Goal: Obtain resource: Download file/media

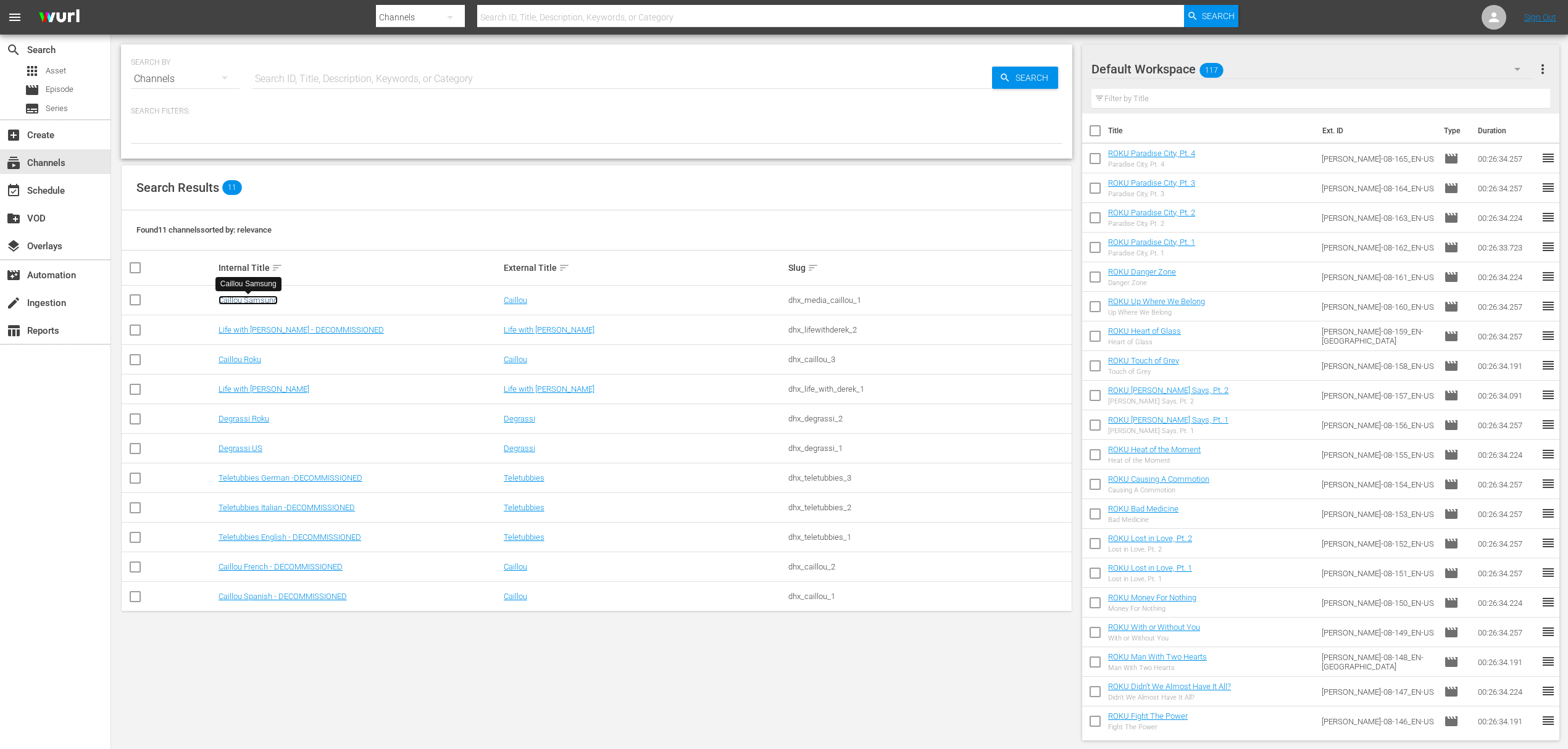
click at [260, 304] on link "Caillou Samsung" at bounding box center [248, 300] width 59 height 9
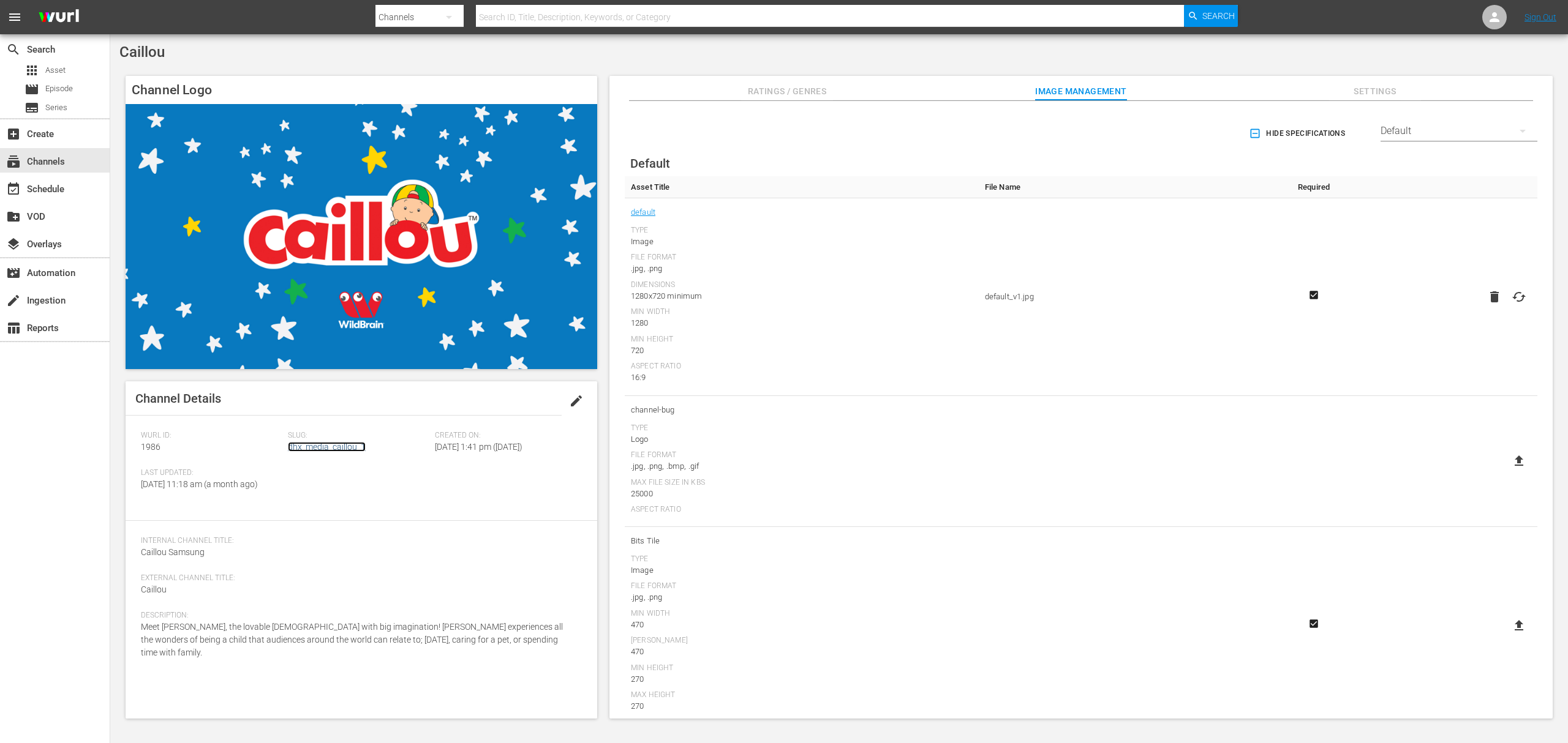
click at [324, 451] on link "dhx_media_caillou_1" at bounding box center [327, 446] width 78 height 10
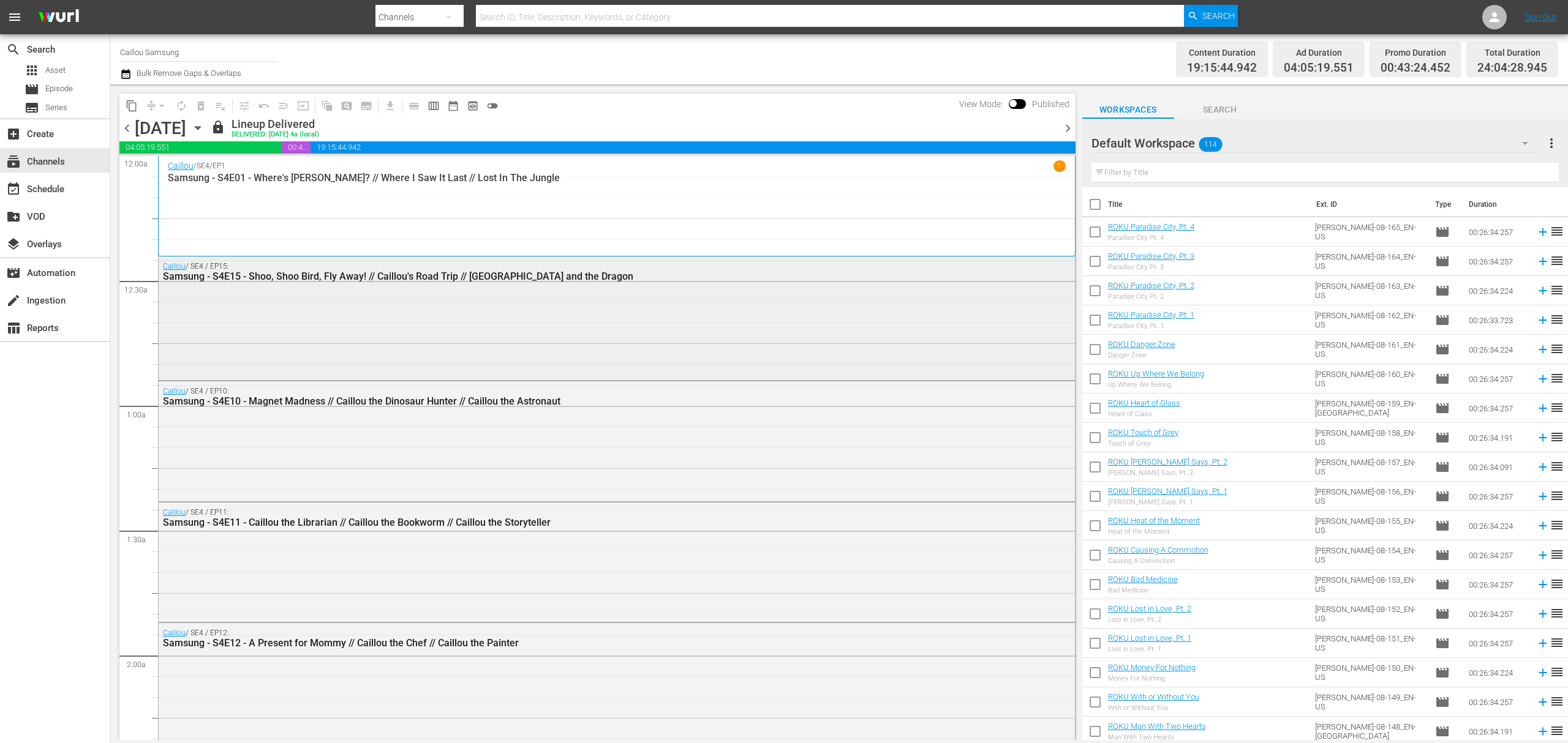
click at [349, 310] on div "Caillou / SE4 / EP15: Samsung - S4E15 - Shoo, Shoo Bird, Fly Away! // Caillou's…" at bounding box center [616, 317] width 917 height 121
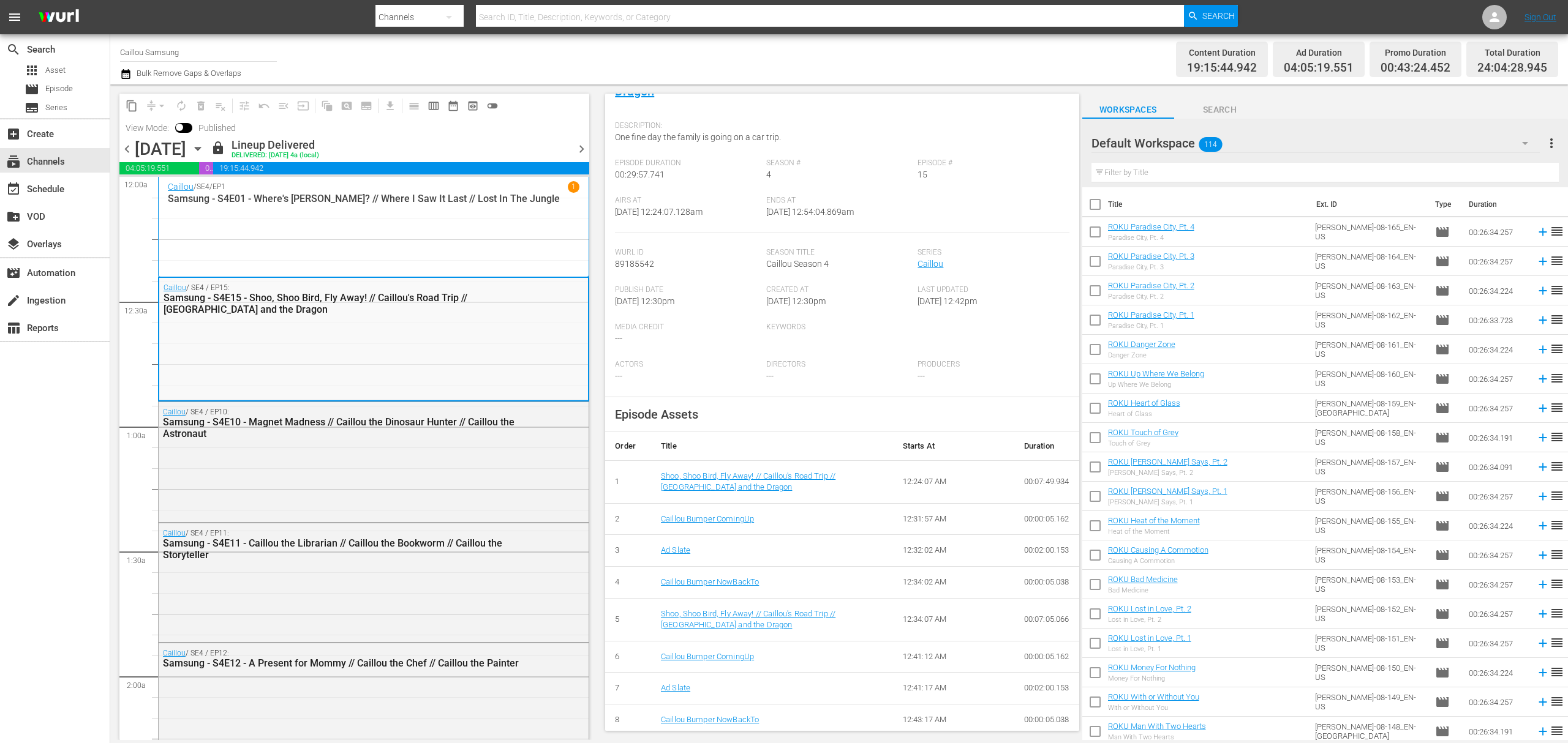
scroll to position [238, 0]
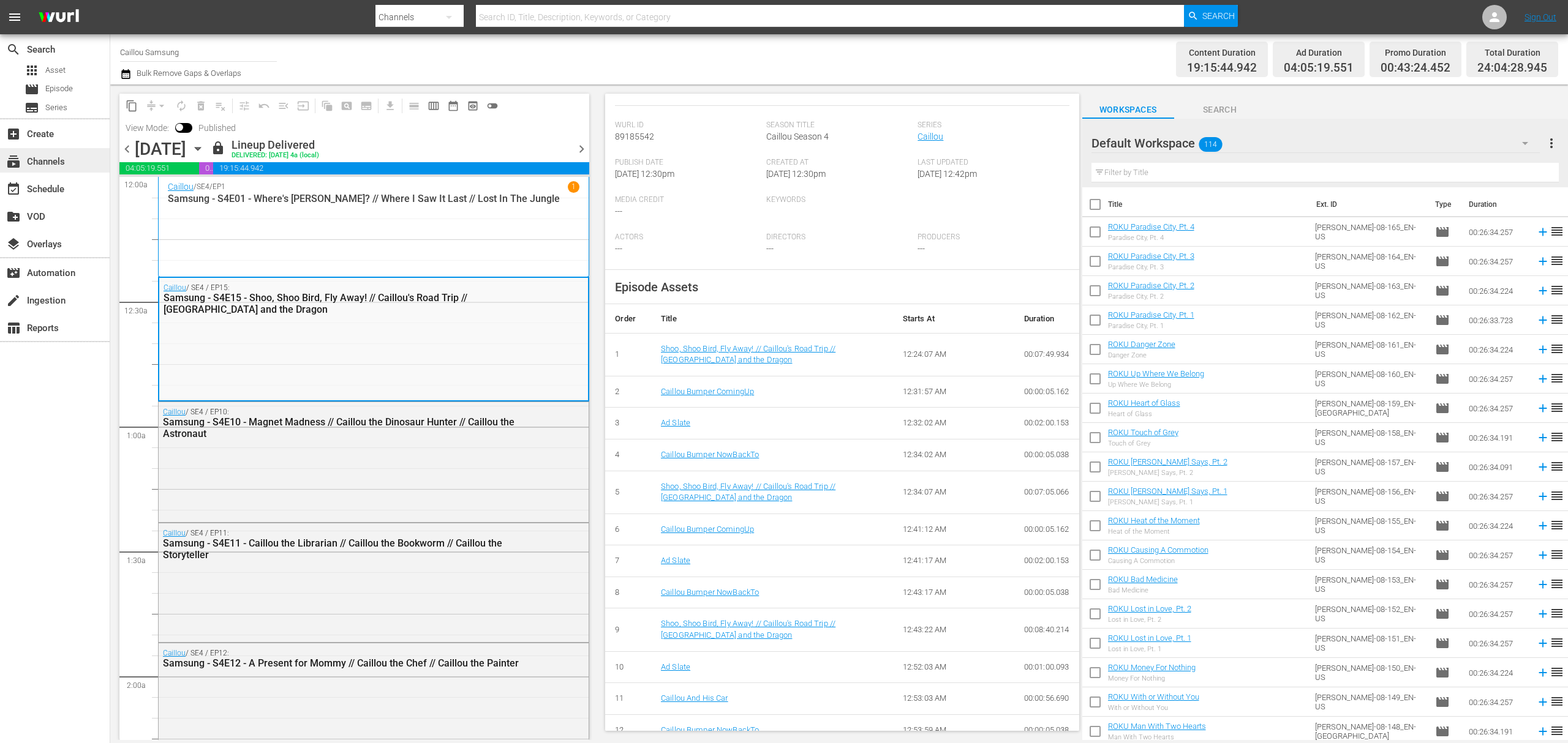
click at [47, 165] on div "subscriptions Channels" at bounding box center [34, 160] width 68 height 11
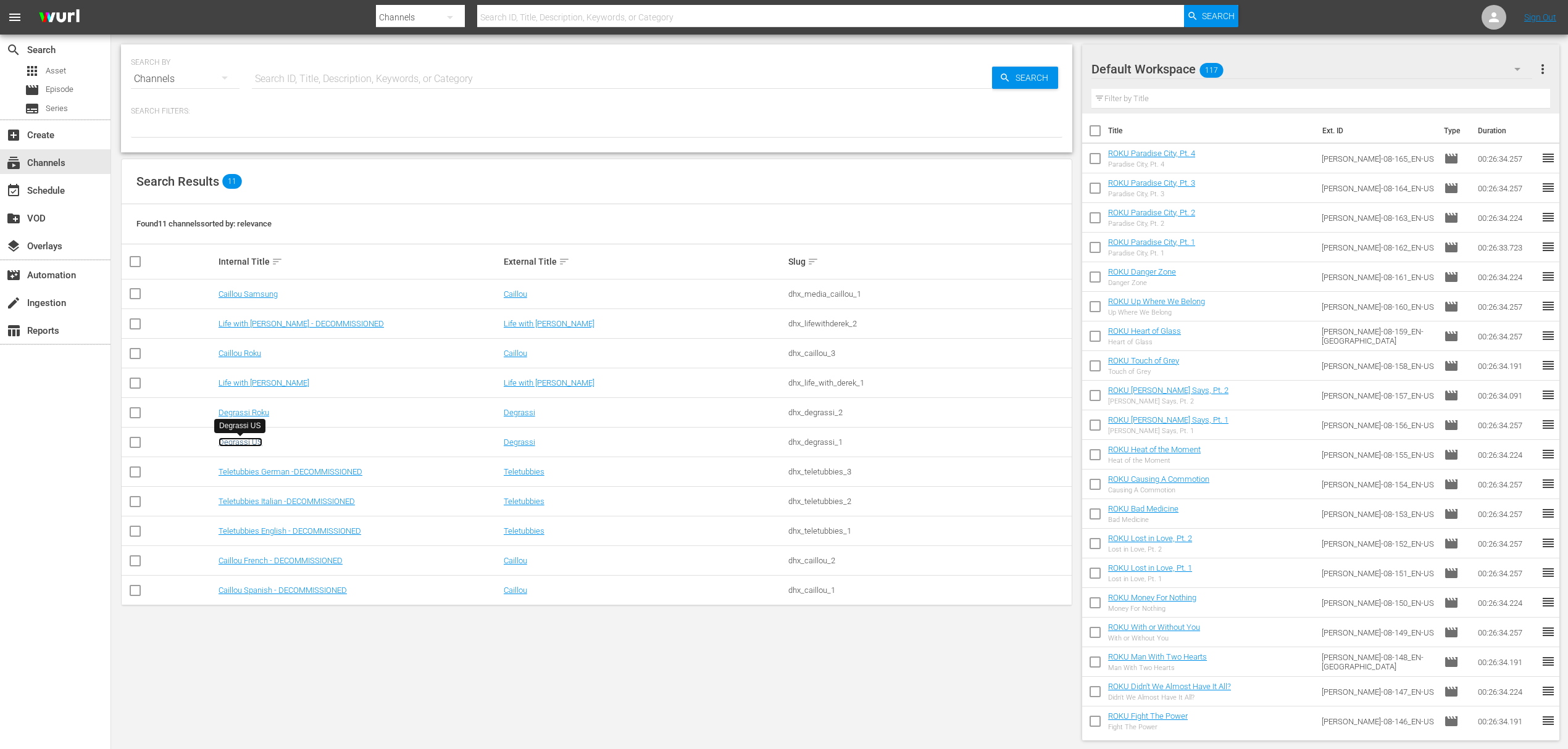
click at [238, 442] on link "Degrassi US" at bounding box center [241, 442] width 44 height 9
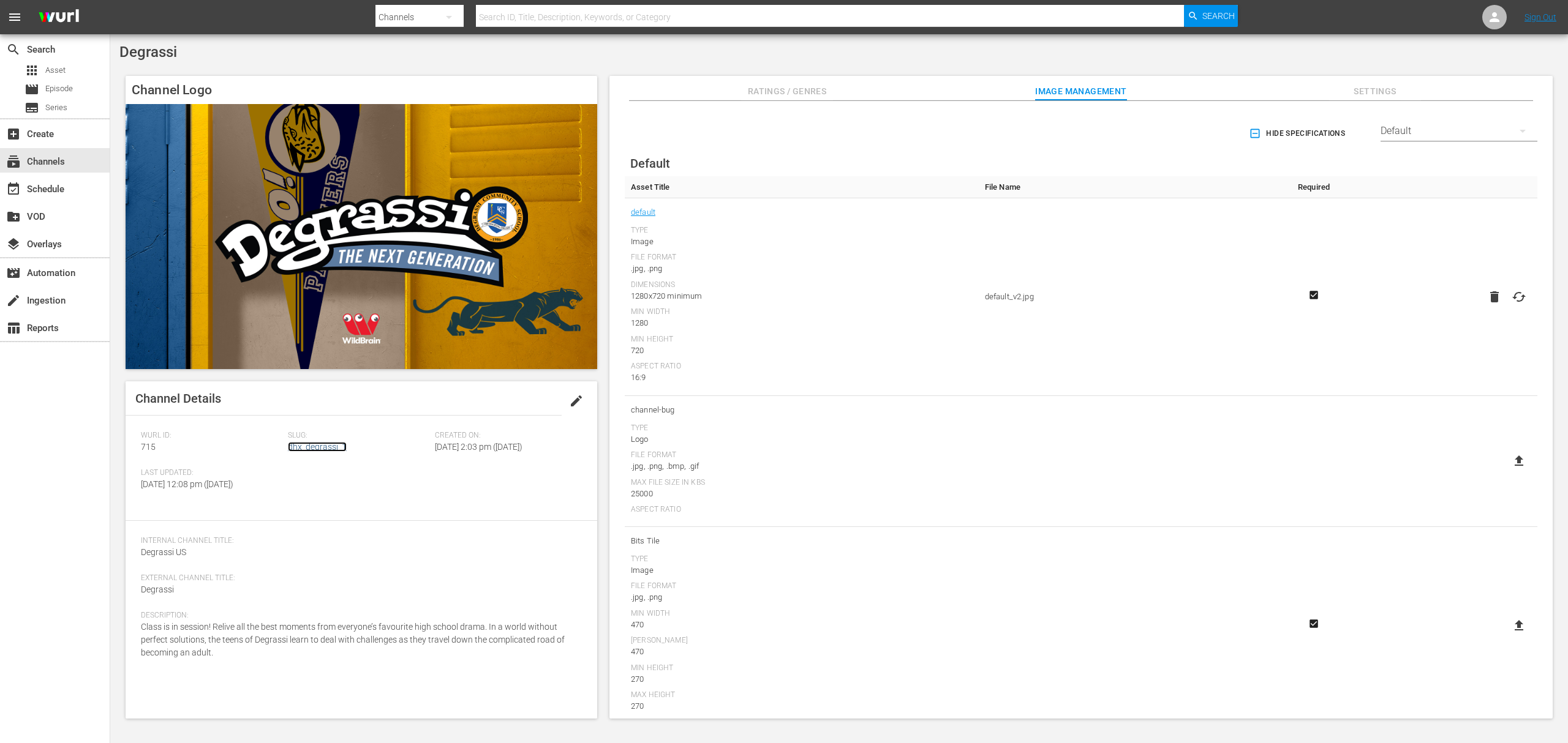
click at [331, 446] on link "dhx_degrassi_1" at bounding box center [317, 446] width 59 height 10
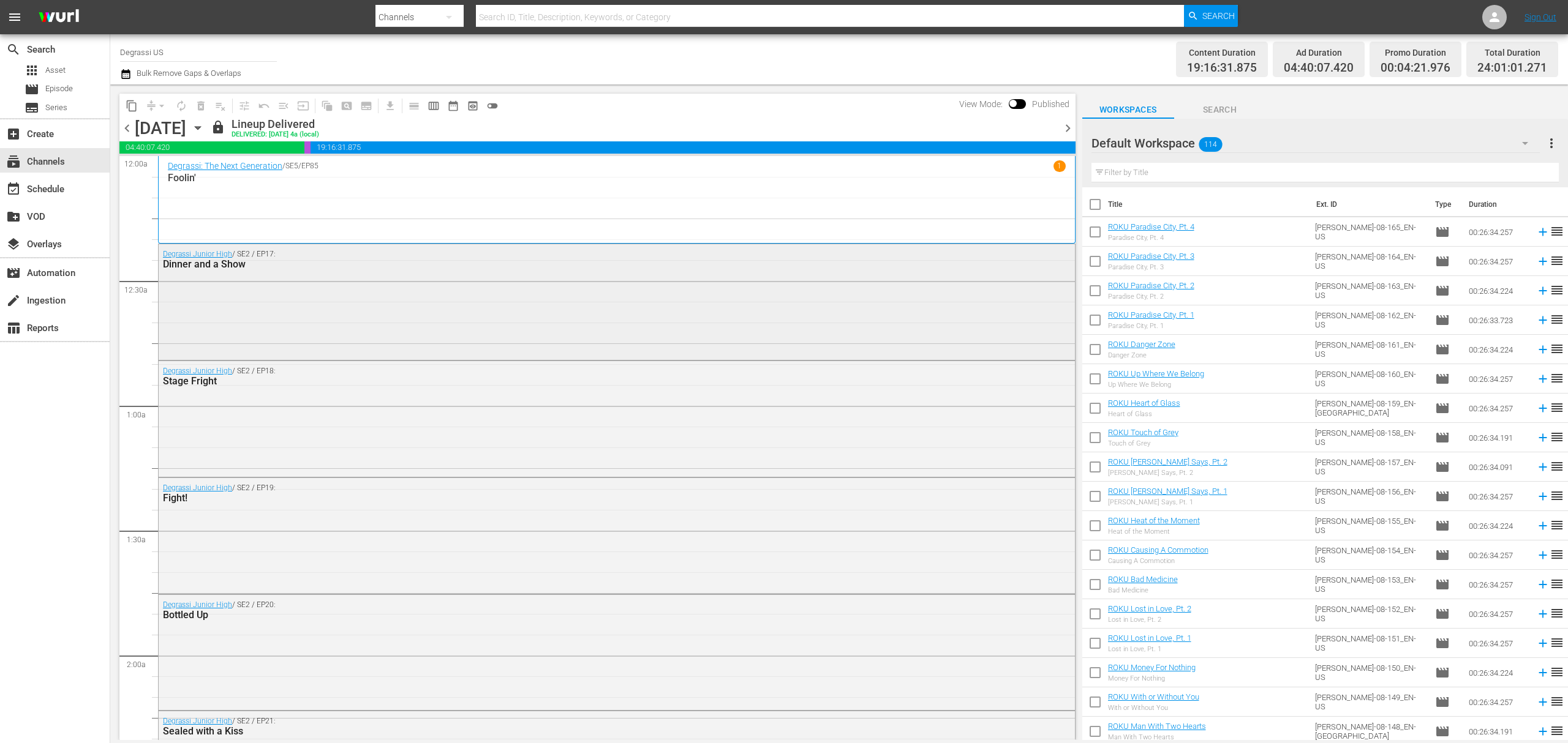
click at [724, 292] on div "Degrassi Junior High / SE2 / EP17: Dinner and a Show" at bounding box center [616, 301] width 917 height 113
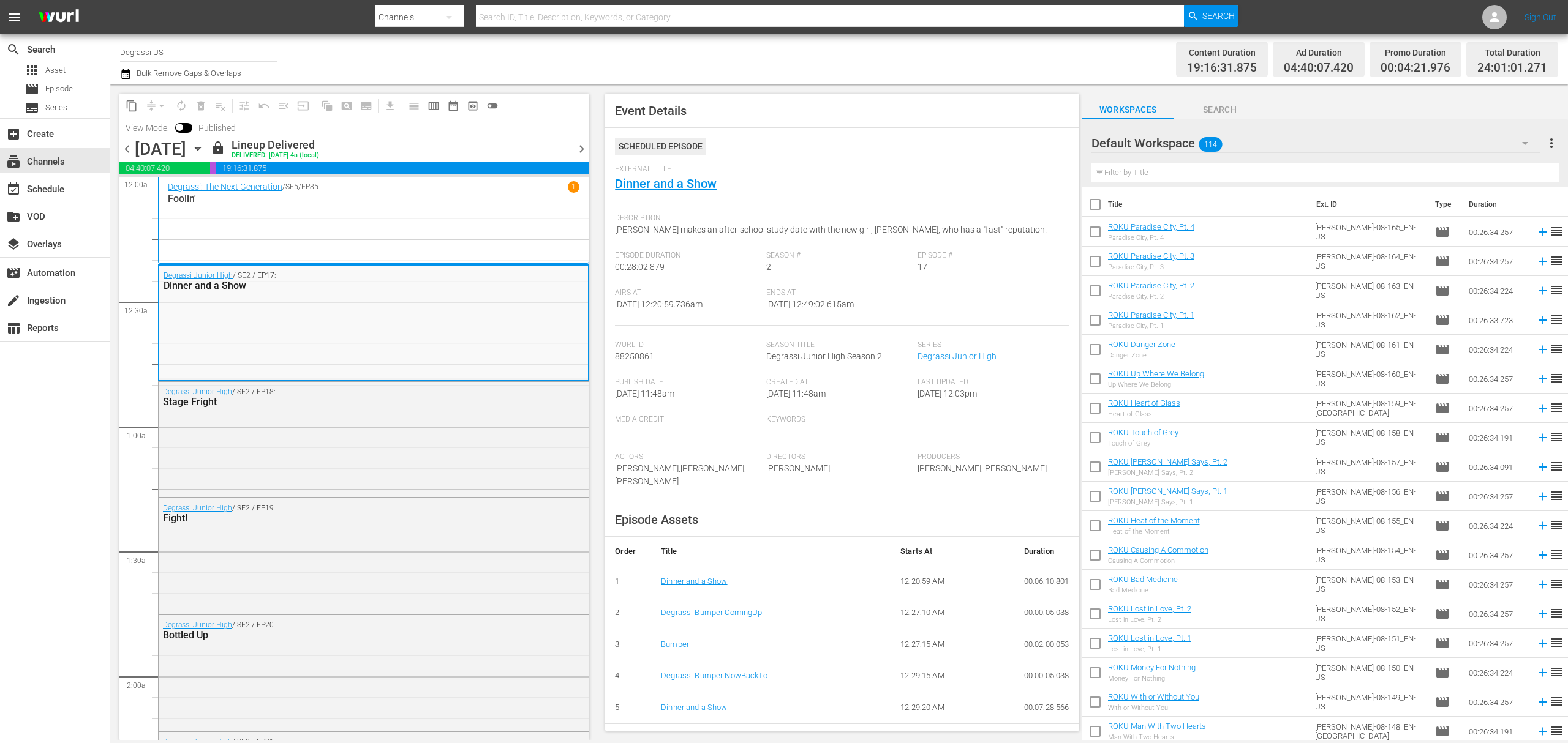
scroll to position [121, 0]
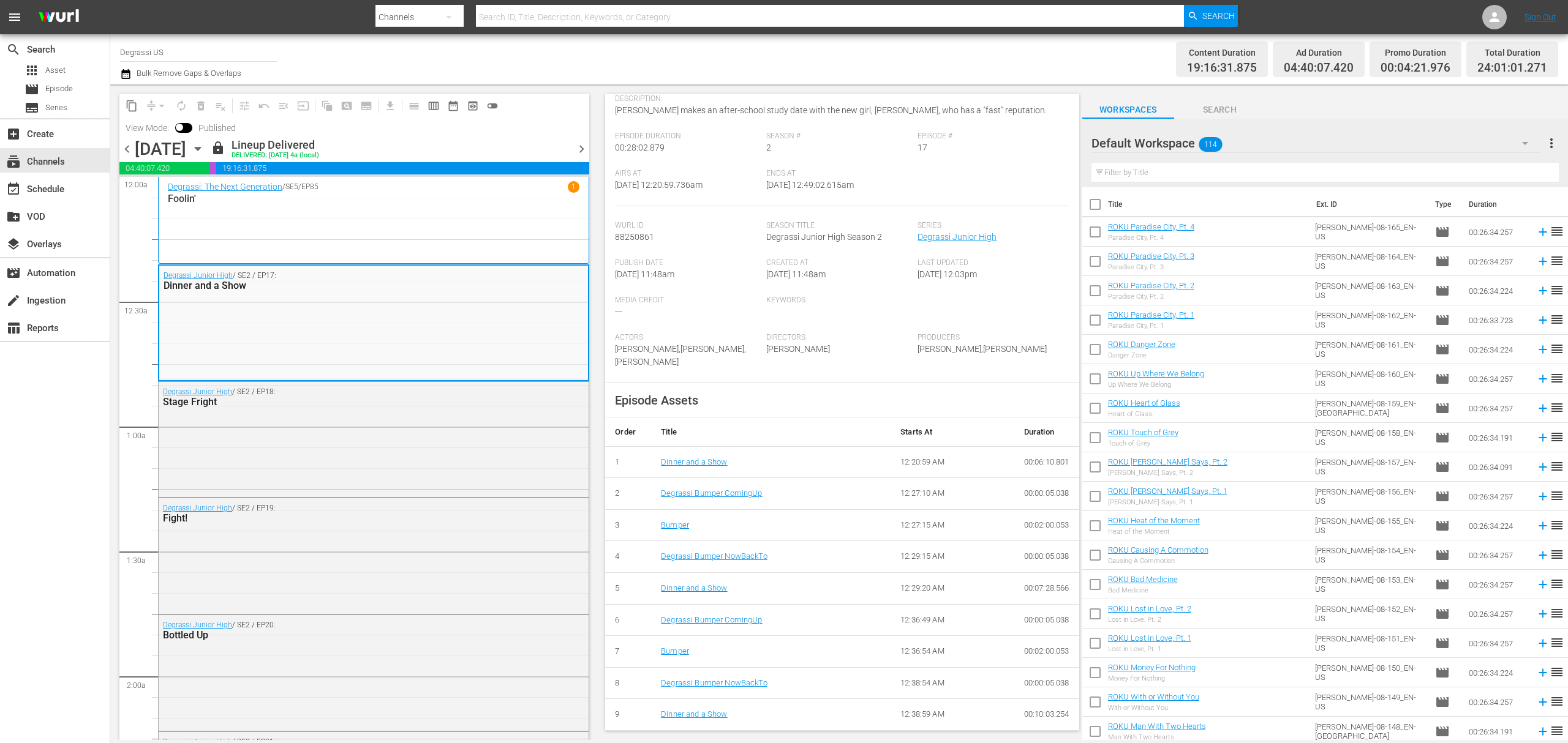
click at [425, 239] on div "Degrassi: The Next Generation / SE5 / EP85 1 Foolin'" at bounding box center [374, 220] width 411 height 79
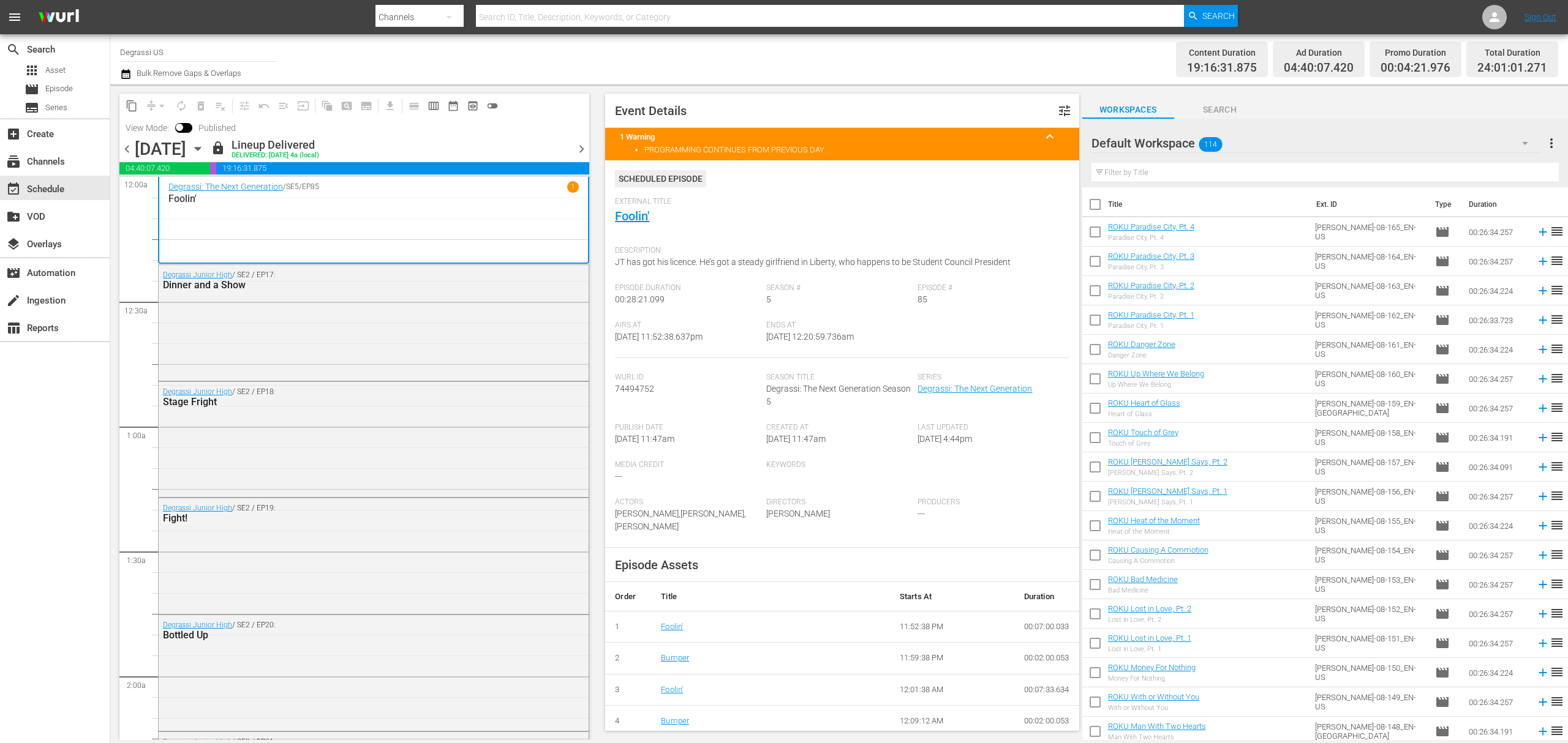
scroll to position [71, 0]
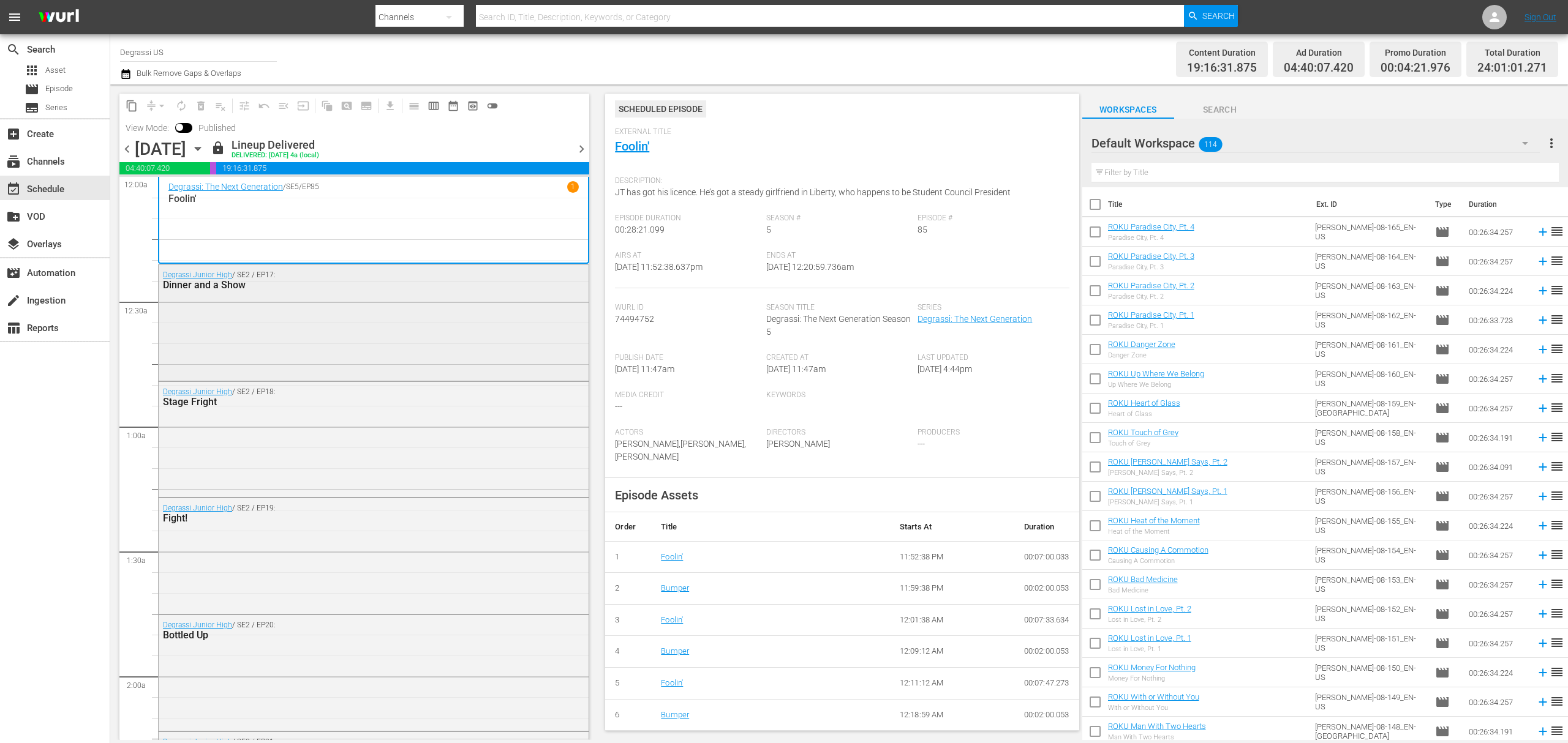
click at [535, 352] on div "Degrassi Junior High / SE2 / EP17: Dinner and a Show" at bounding box center [373, 321] width 430 height 113
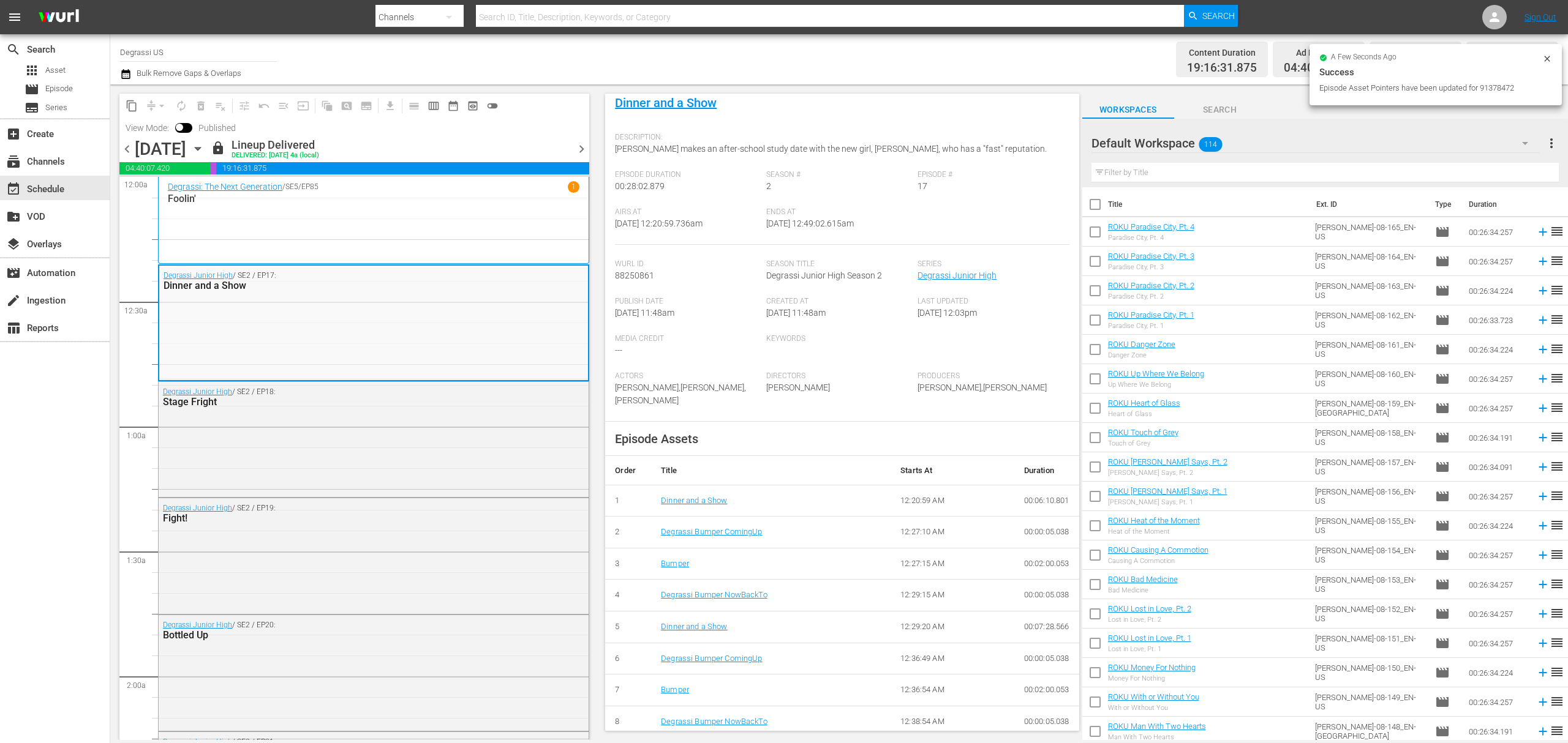
scroll to position [121, 0]
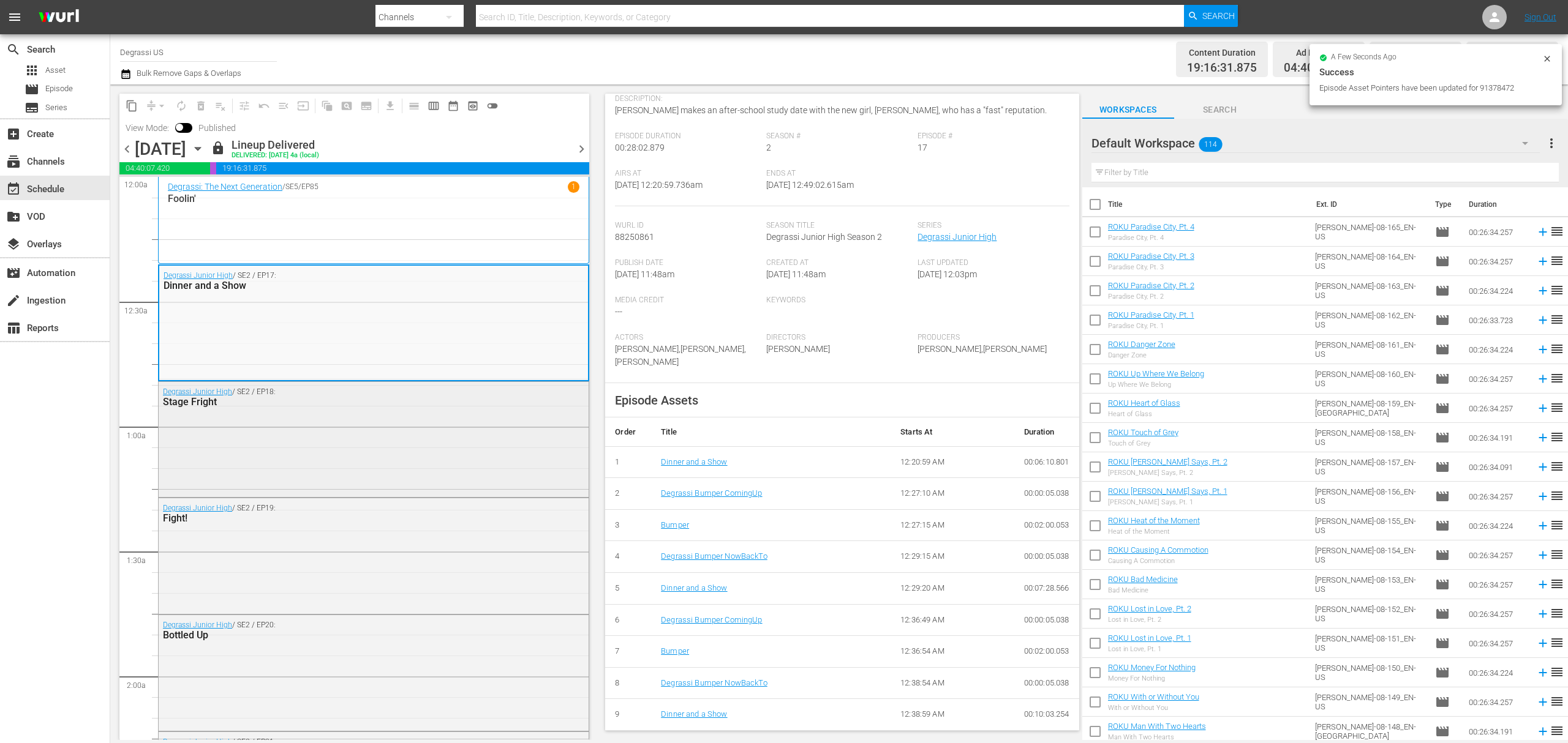
click at [314, 427] on div "Degrassi Junior High / SE2 / EP18: Stage Fright" at bounding box center [373, 438] width 430 height 113
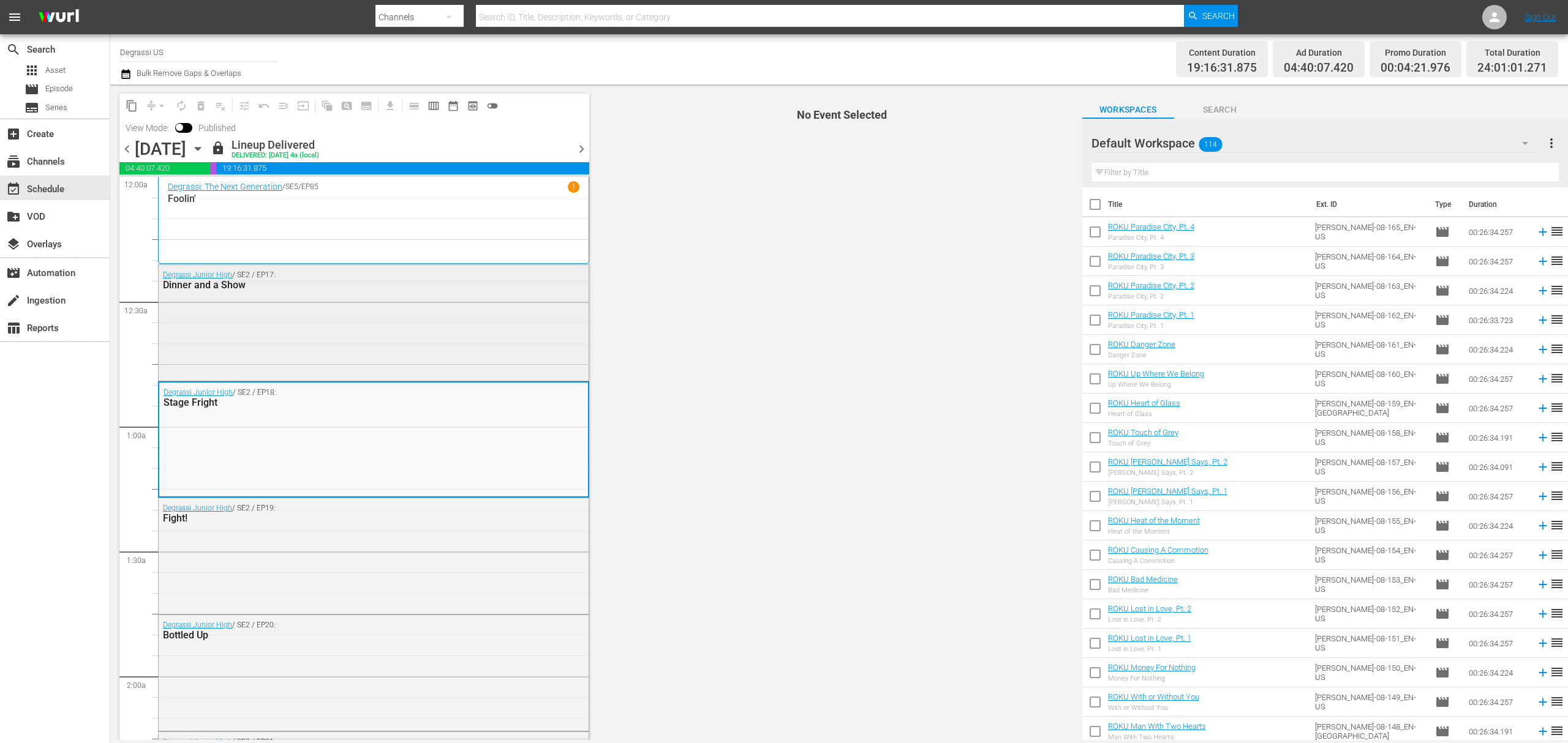
click at [503, 357] on div "Degrassi Junior High / SE2 / EP17: Dinner and a Show" at bounding box center [373, 321] width 430 height 113
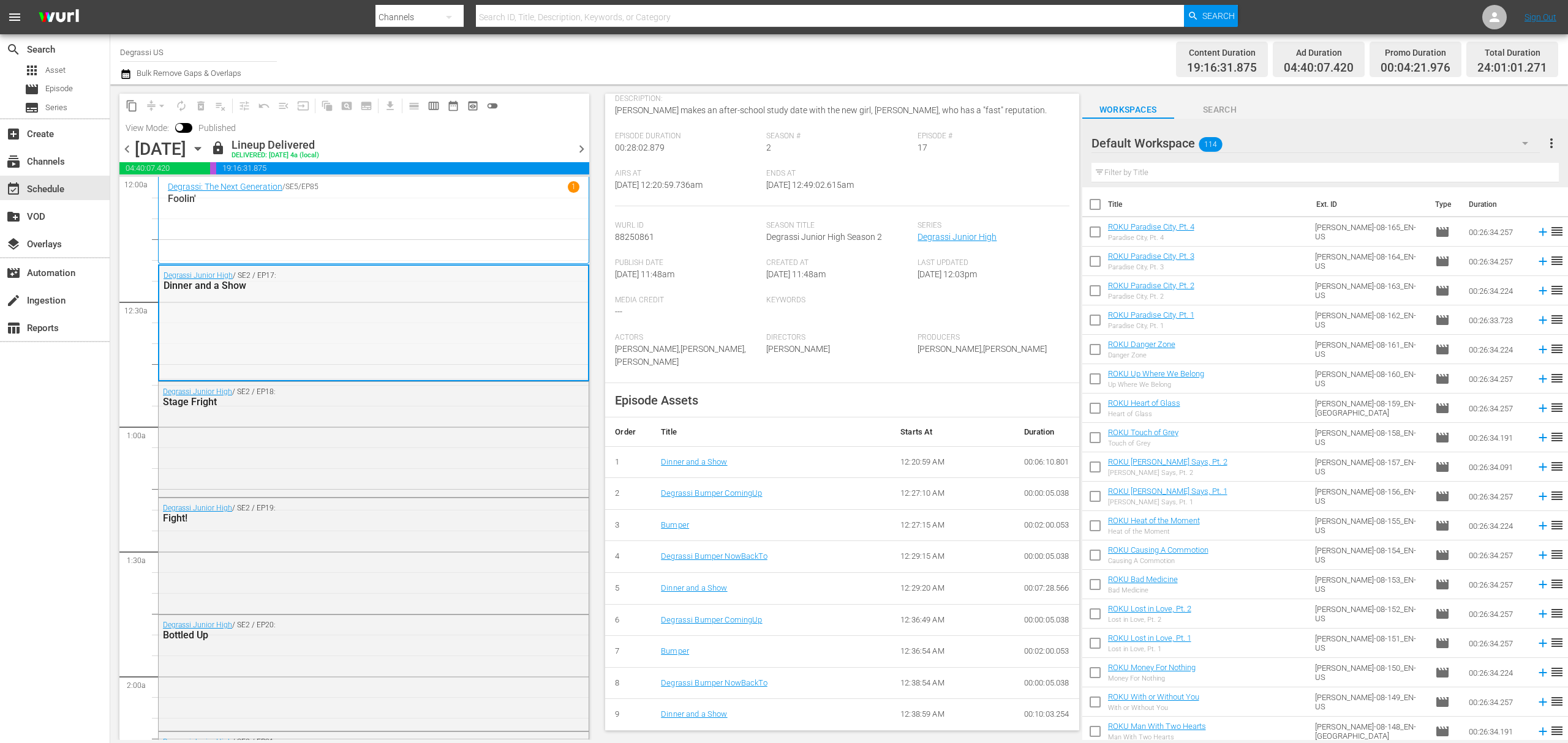
click at [339, 363] on div "Degrassi Junior High / SE2 / EP17: Dinner and a Show" at bounding box center [373, 322] width 429 height 113
click at [407, 334] on div "Degrassi Junior High / SE2 / EP17: Dinner and a Show" at bounding box center [373, 322] width 429 height 113
click at [285, 288] on div "Dinner and a Show" at bounding box center [342, 285] width 356 height 11
click at [56, 323] on div "table_chart Reports" at bounding box center [34, 326] width 68 height 11
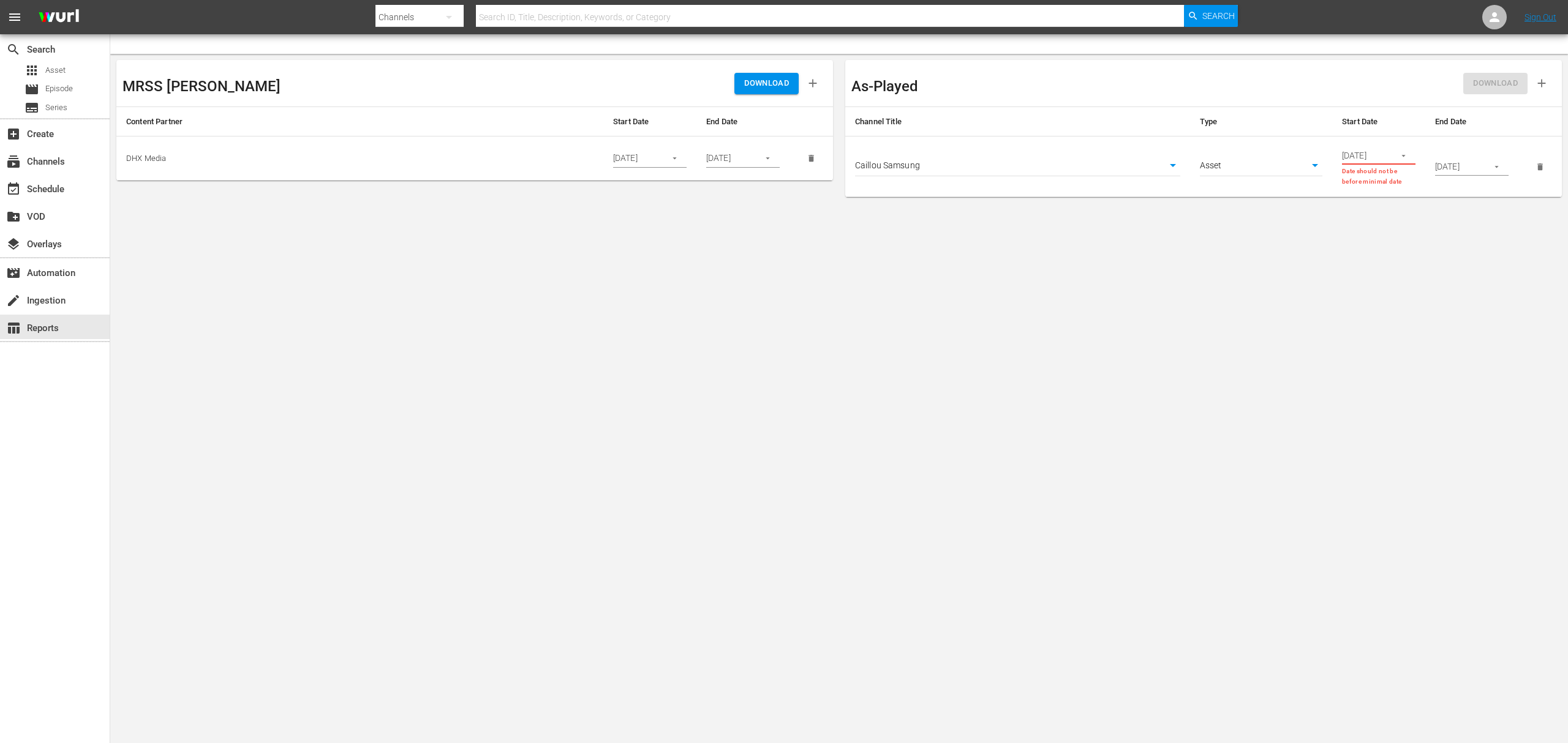
click at [1150, 157] on body "menu Search By Channels Search ID, Title, Description, Keywords, or Category Se…" at bounding box center [784, 372] width 1568 height 743
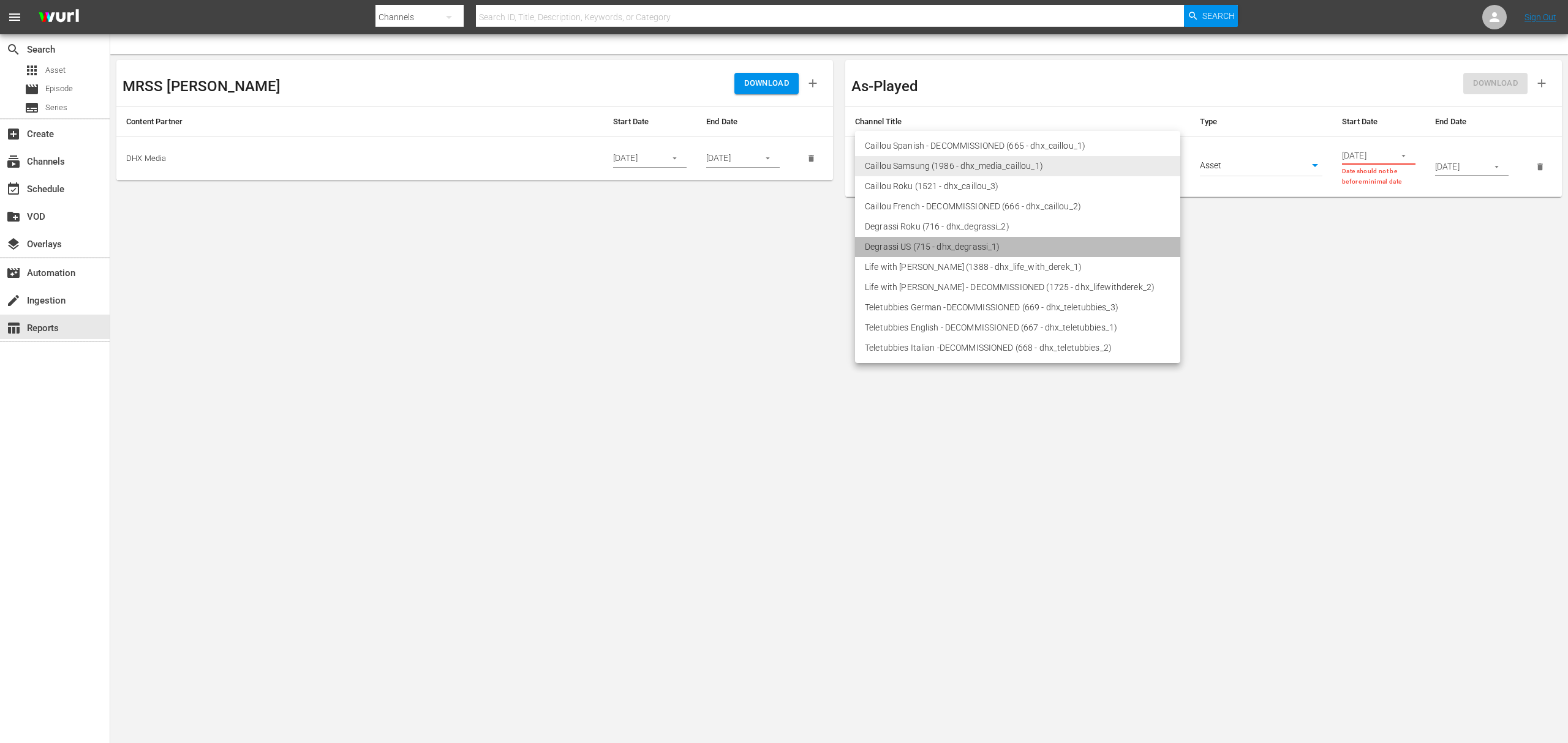
click at [976, 239] on li "Degrassi US (715 - dhx_degrassi_1)" at bounding box center [1017, 247] width 325 height 20
type input "715"
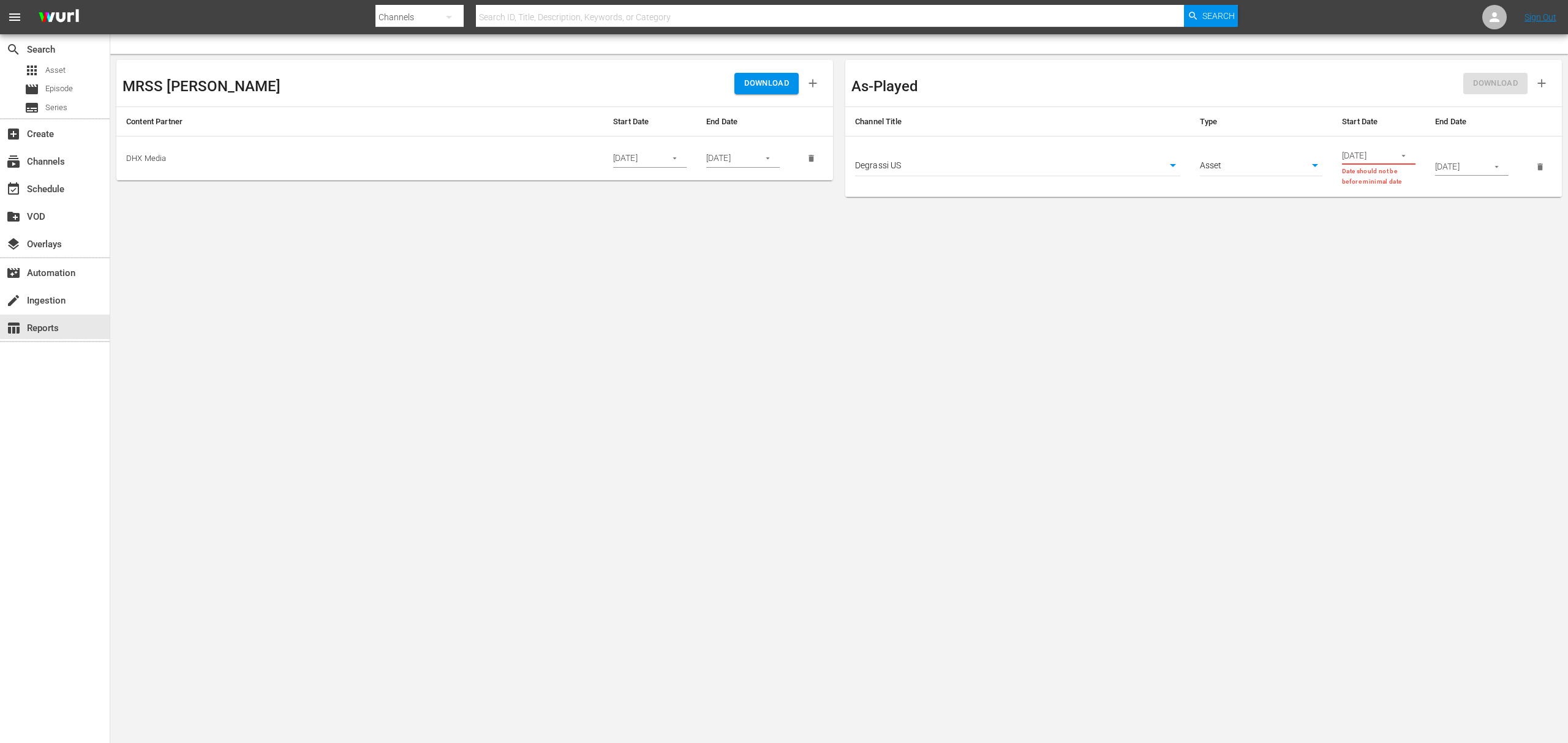
click at [1399, 154] on icon "button" at bounding box center [1404, 156] width 9 height 9
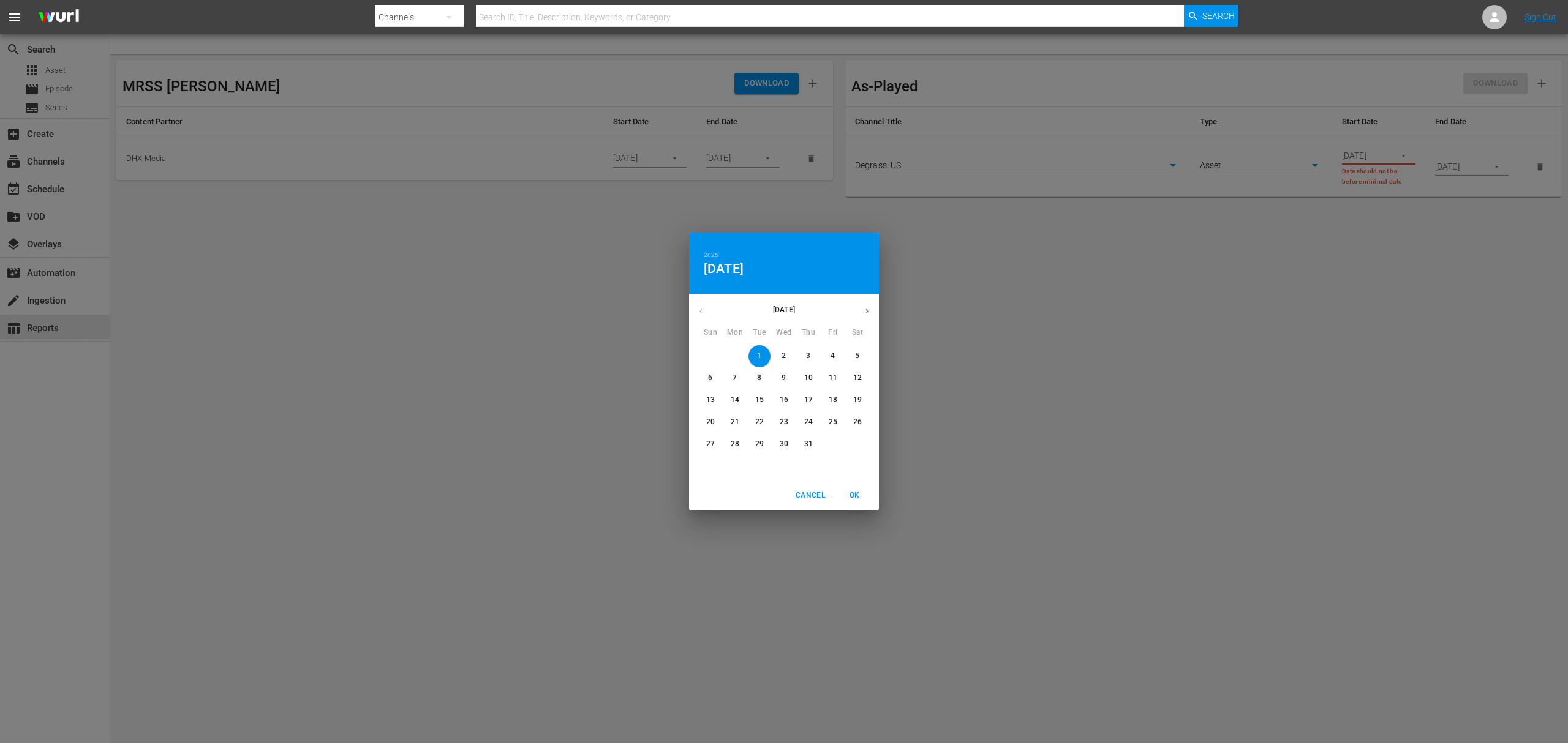
click at [756, 351] on span "1" at bounding box center [759, 356] width 22 height 10
click at [871, 307] on icon "button" at bounding box center [867, 311] width 9 height 9
click at [704, 321] on button "button" at bounding box center [701, 311] width 24 height 24
click at [738, 437] on button "25" at bounding box center [735, 444] width 22 height 22
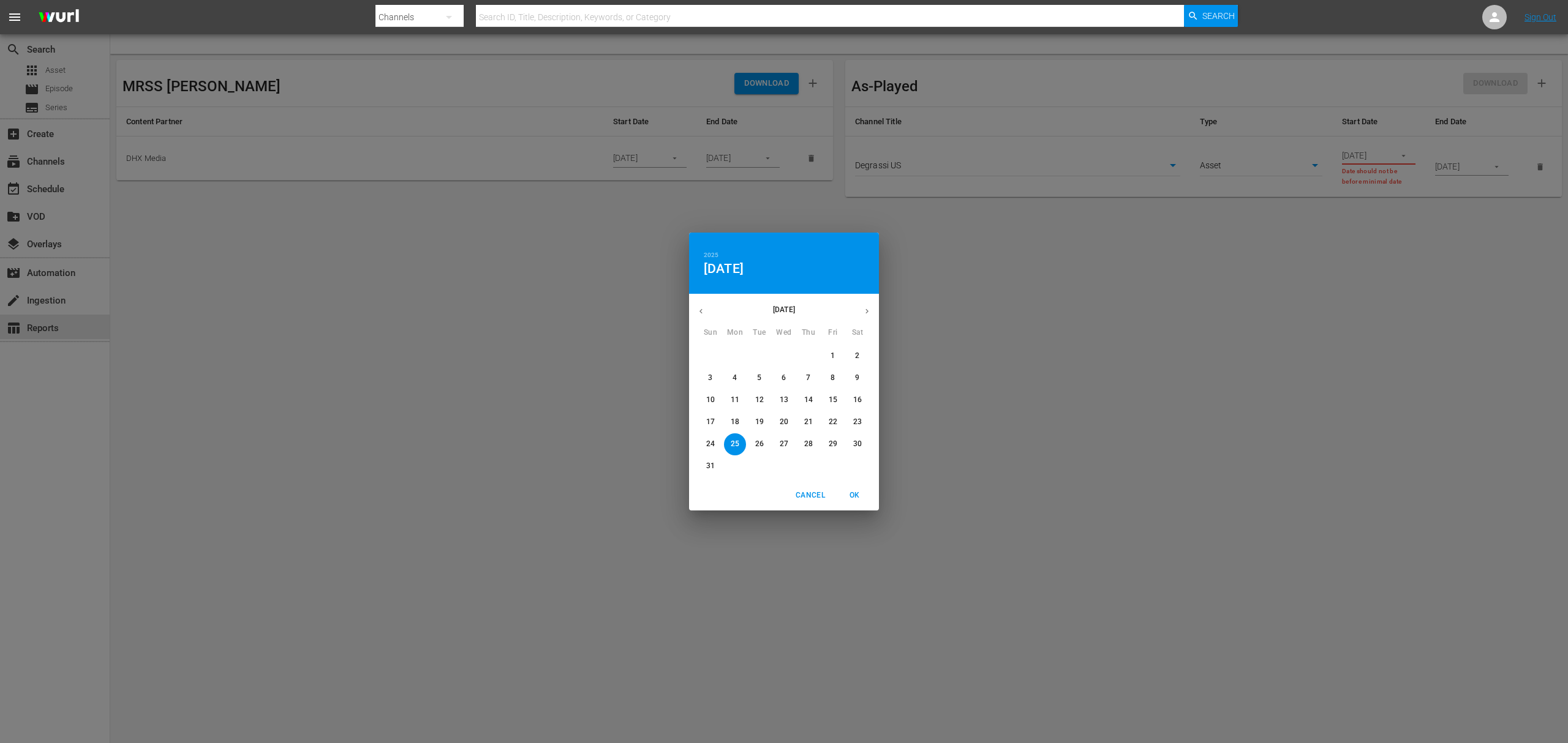
click at [837, 439] on button "29" at bounding box center [833, 444] width 22 height 22
click at [745, 439] on span "25" at bounding box center [735, 444] width 22 height 10
click at [856, 496] on span "OK" at bounding box center [855, 495] width 29 height 13
type input "08/25/2025"
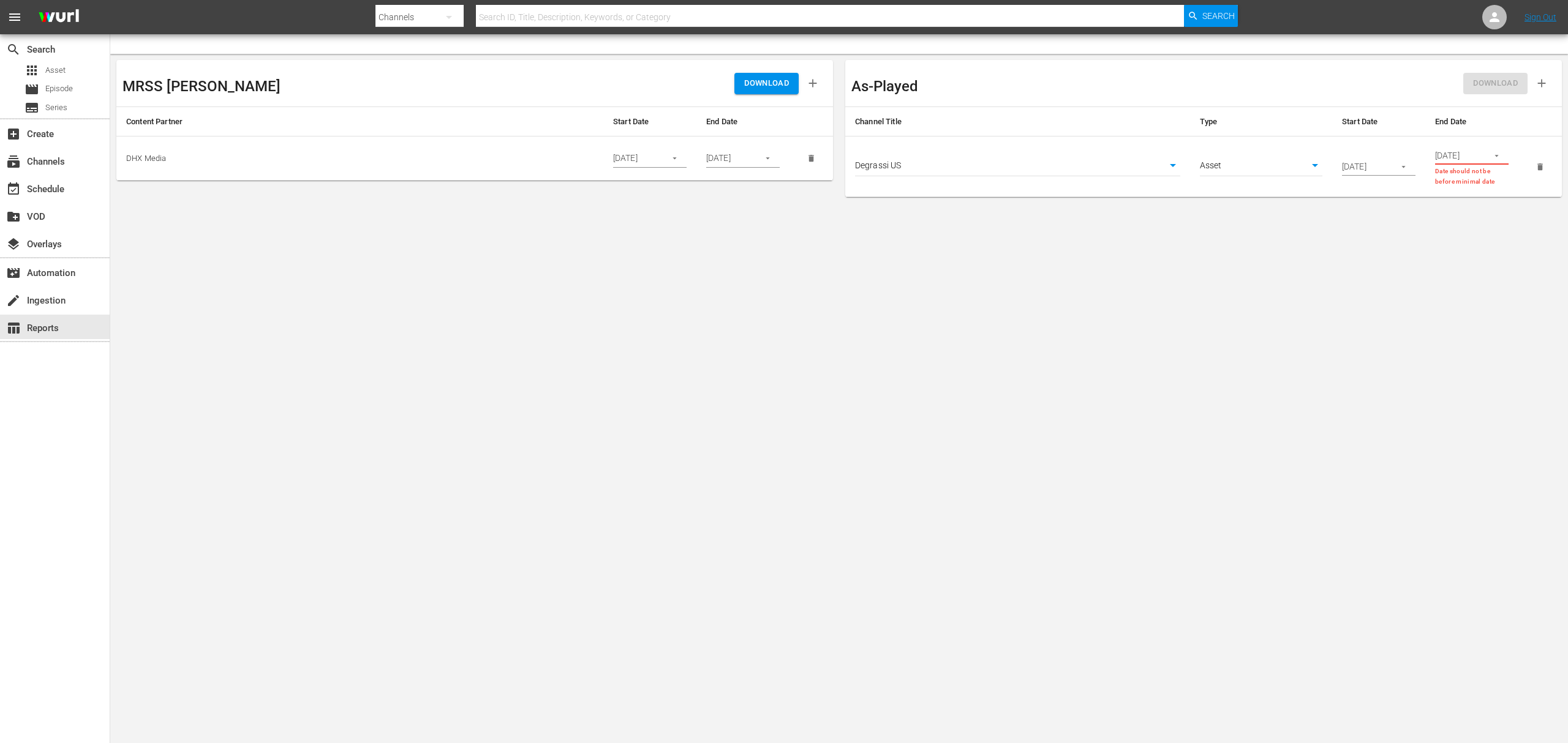
click at [1488, 156] on button "button" at bounding box center [1496, 155] width 24 height 24
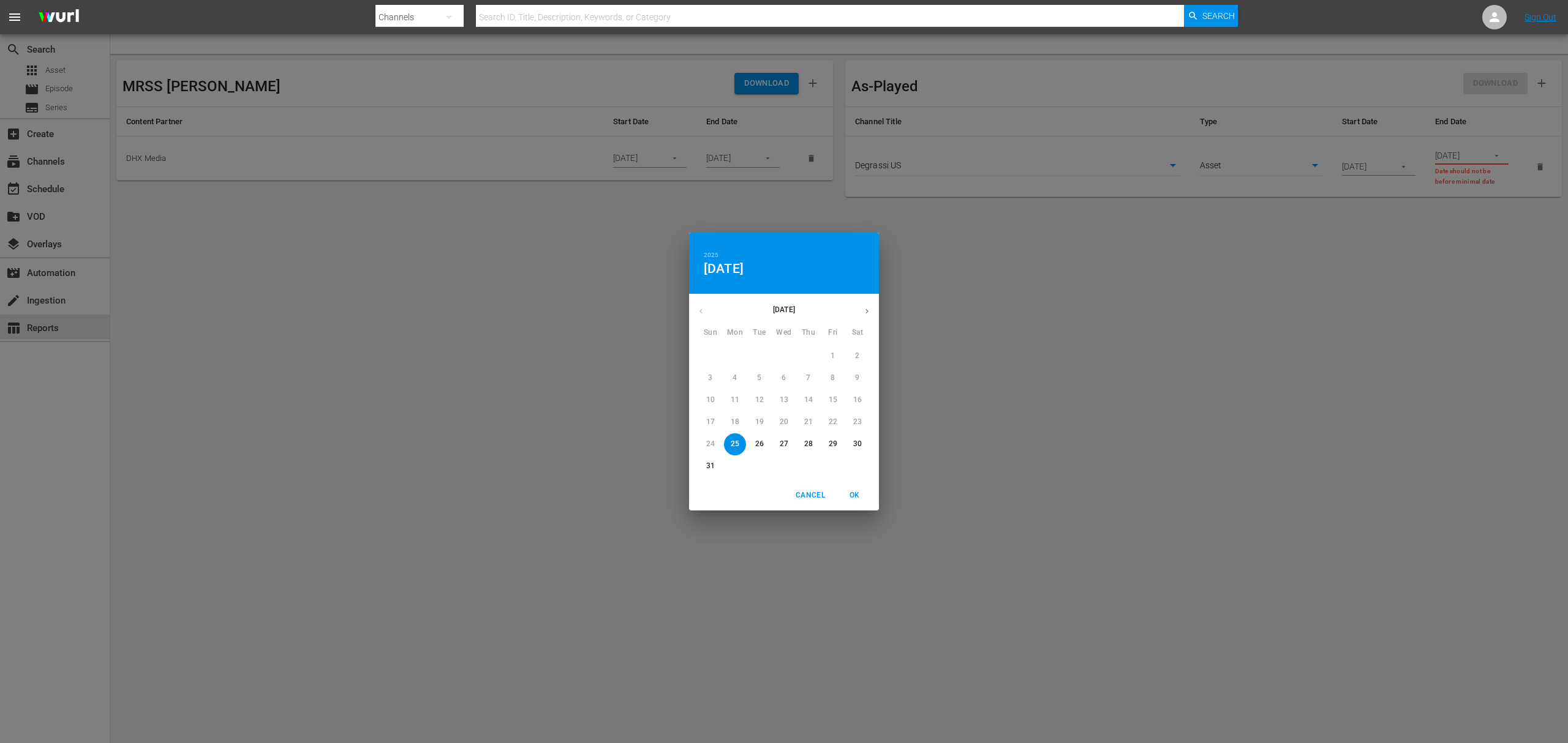
click at [826, 448] on span "29" at bounding box center [833, 444] width 22 height 10
click at [756, 441] on p "26" at bounding box center [759, 444] width 8 height 10
click at [780, 449] on p "27" at bounding box center [784, 444] width 8 height 10
click at [858, 496] on span "OK" at bounding box center [855, 495] width 29 height 13
type input "08/27/2025"
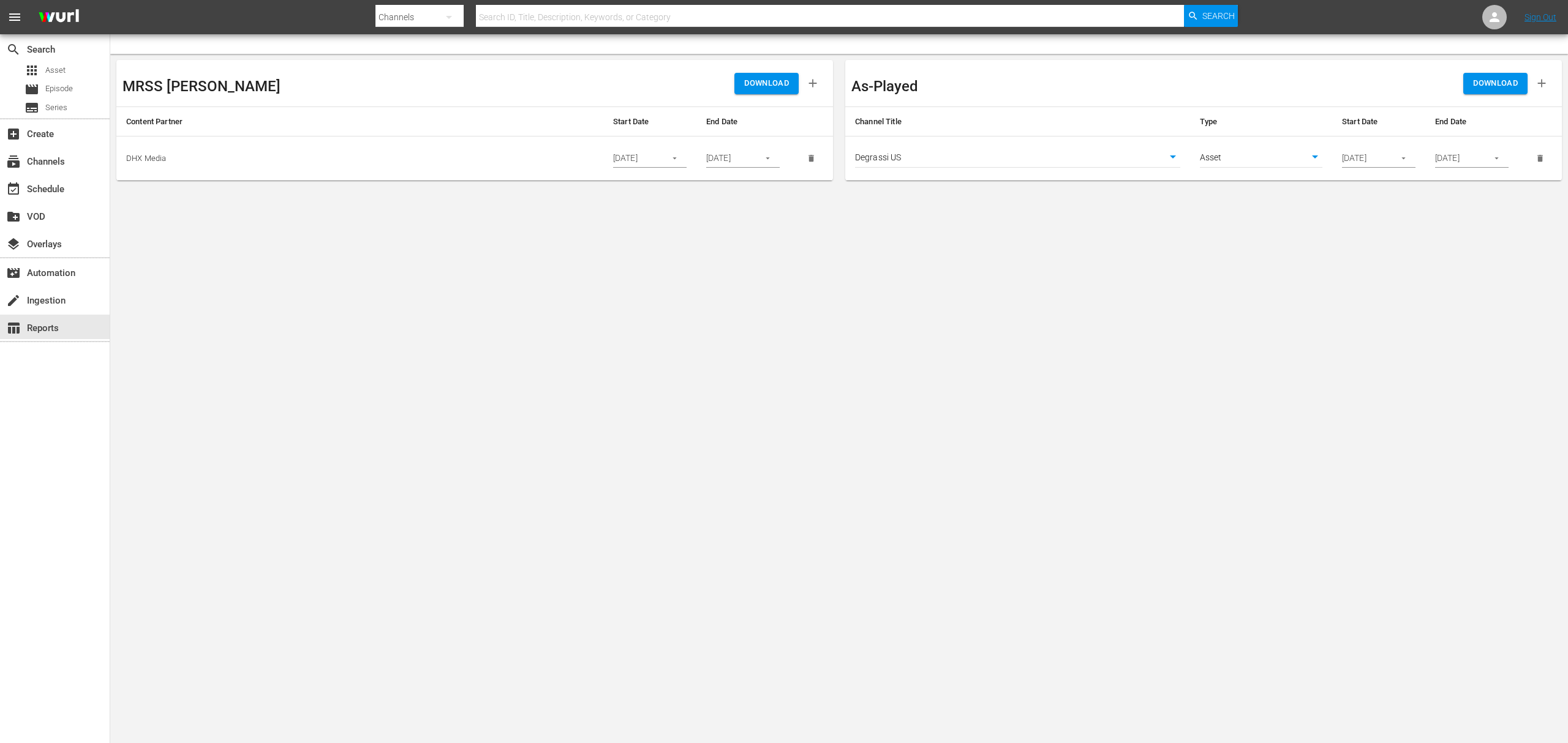
click at [1240, 412] on body "menu Search By Channels Search ID, Title, Description, Keywords, or Category Se…" at bounding box center [784, 372] width 1568 height 743
click at [1498, 77] on span "DOWNLOAD" at bounding box center [1496, 84] width 45 height 14
click at [56, 158] on div "subscriptions Channels" at bounding box center [34, 160] width 68 height 11
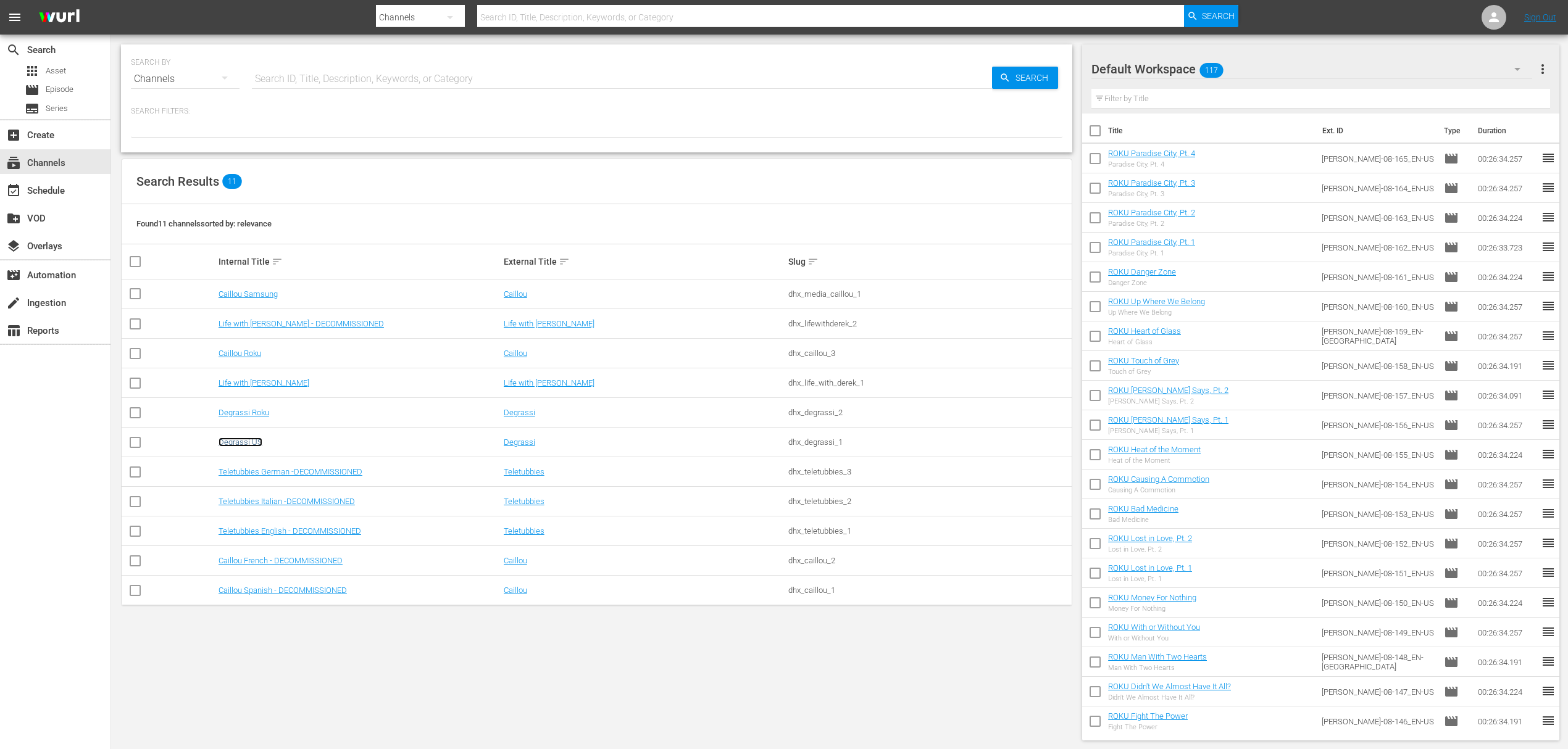
click at [248, 445] on link "Degrassi US" at bounding box center [241, 442] width 44 height 9
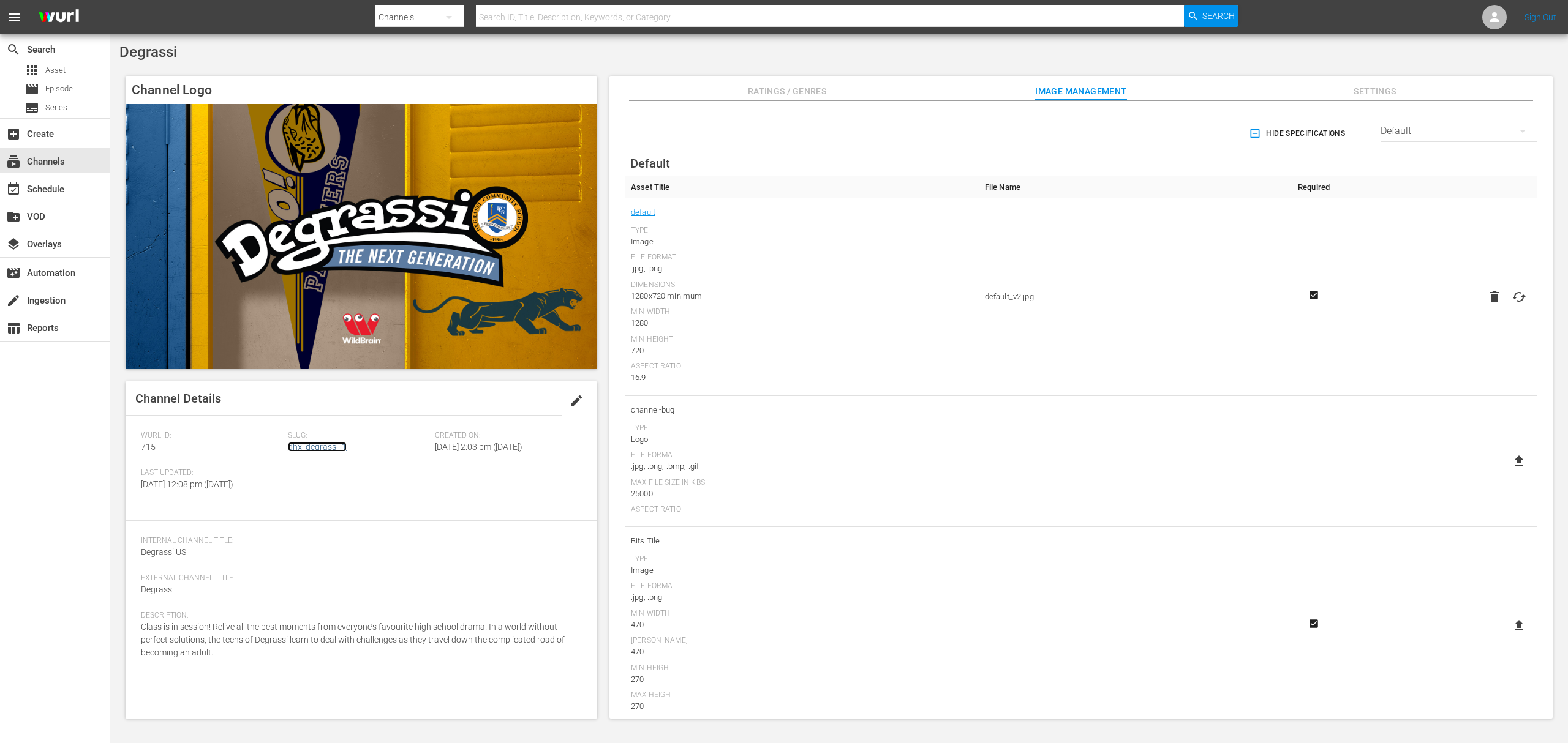
click at [322, 446] on link "dhx_degrassi_1" at bounding box center [317, 446] width 59 height 10
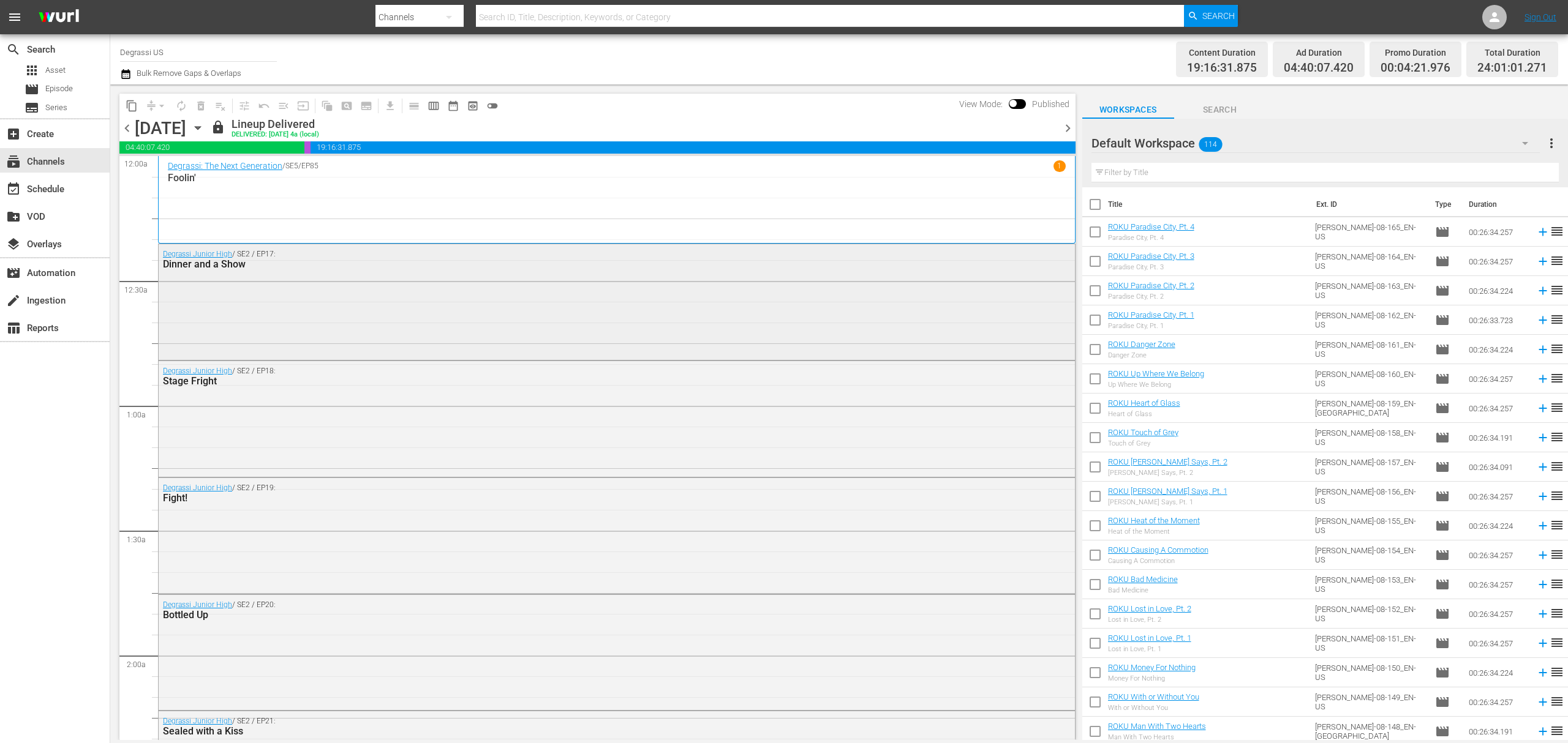
click at [728, 319] on div "Degrassi Junior High / SE2 / EP17: Dinner and a Show" at bounding box center [616, 301] width 917 height 113
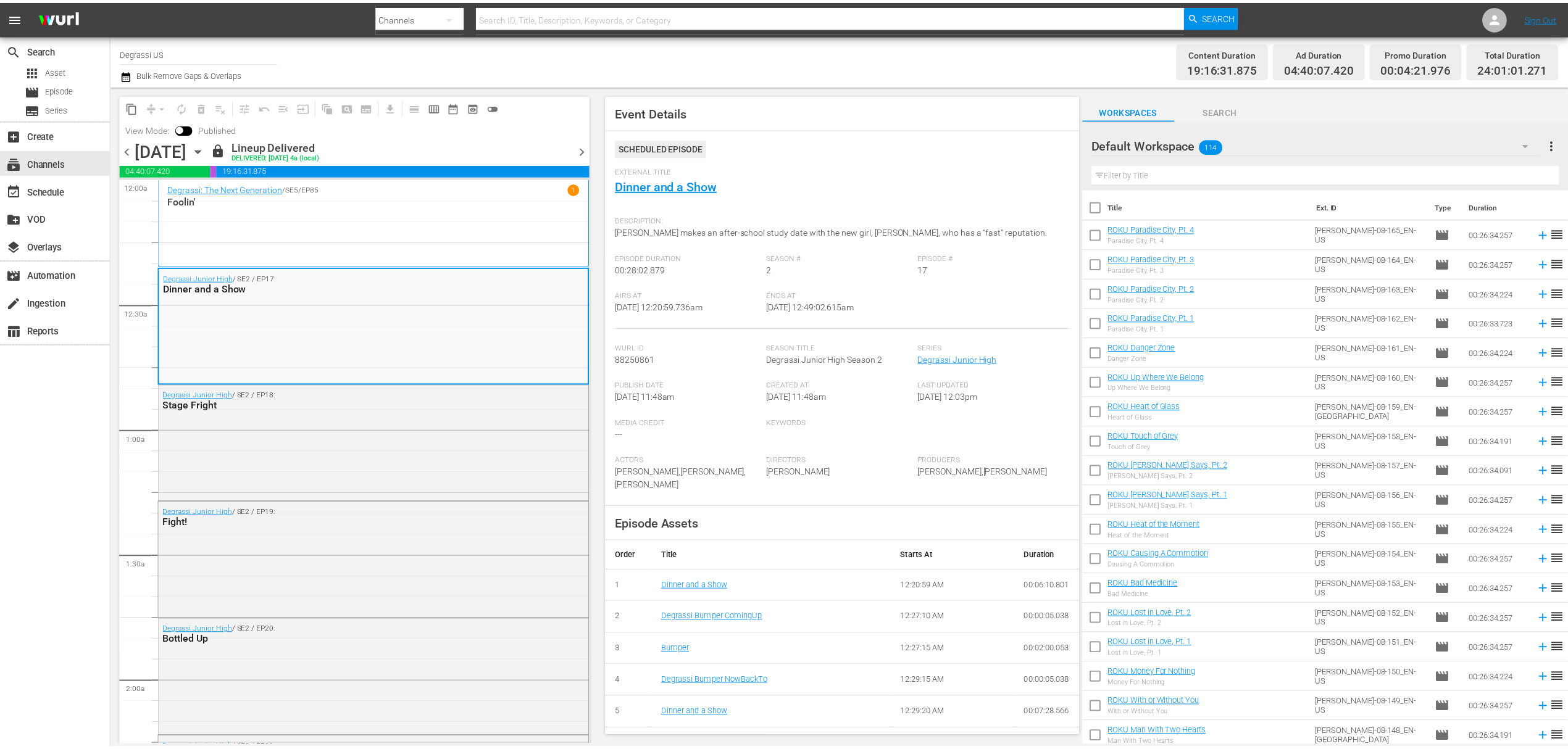
scroll to position [122, 0]
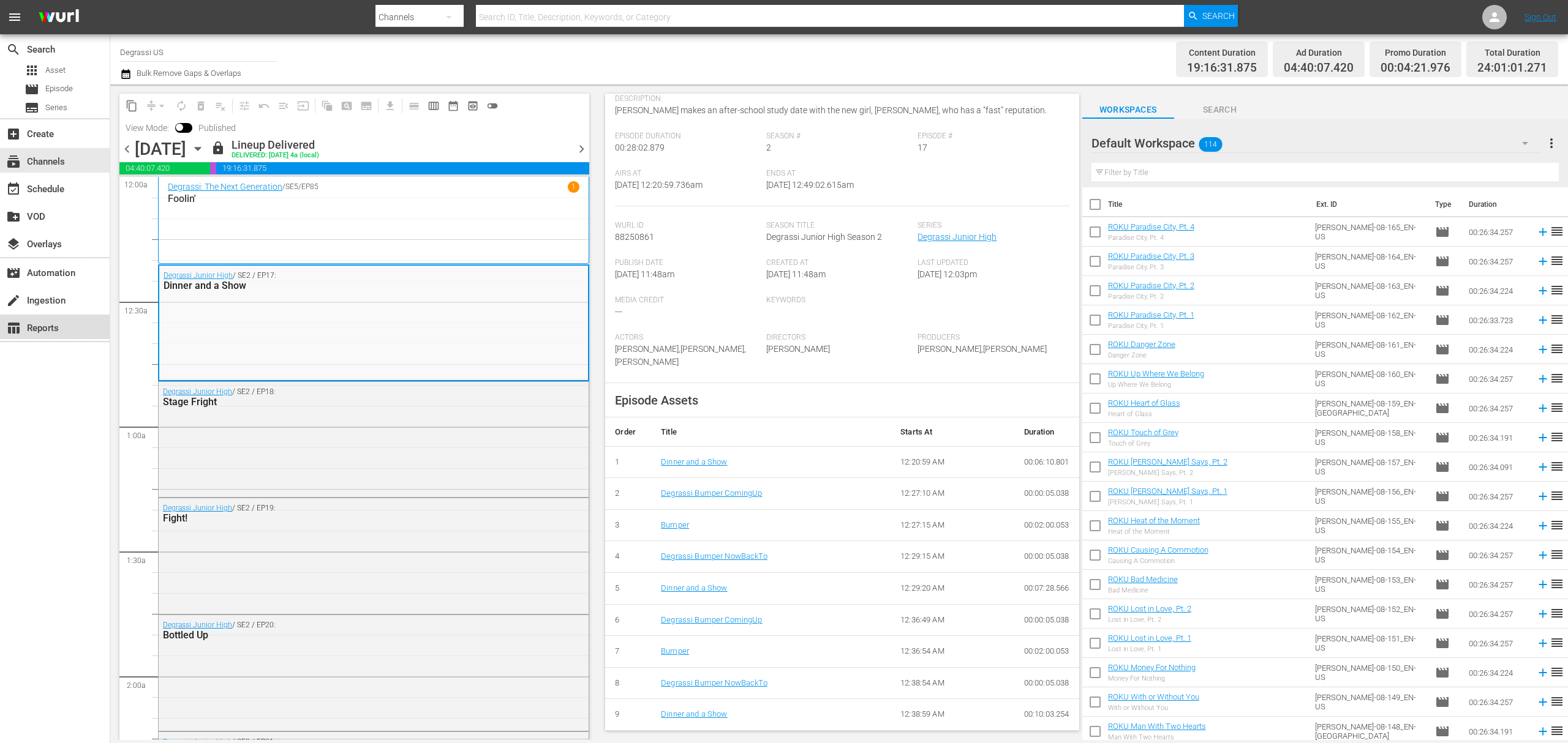
click at [42, 326] on div "table_chart Reports" at bounding box center [34, 326] width 68 height 11
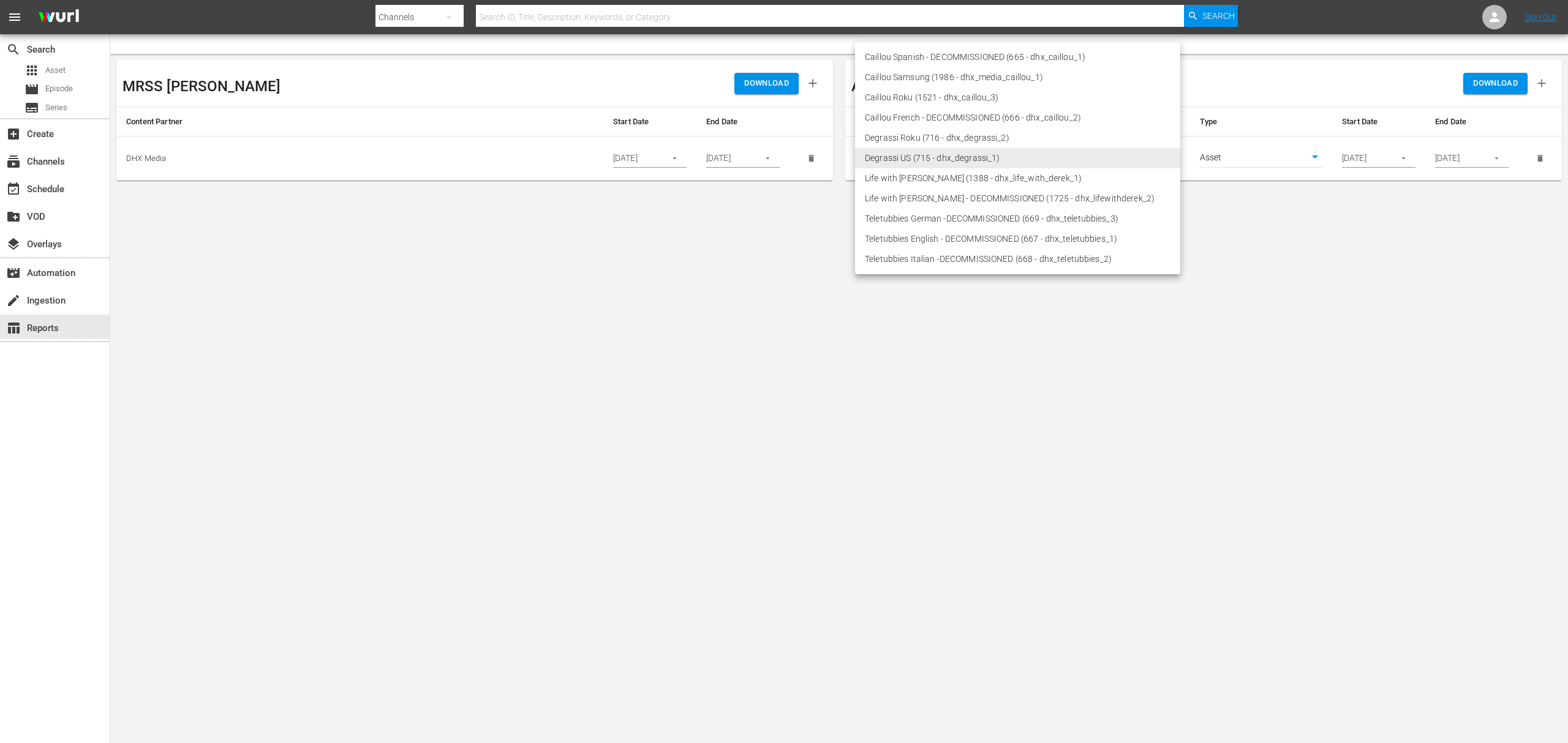
click at [1037, 157] on body "menu Search By Channels Search ID, Title, Description, Keywords, or Category Se…" at bounding box center [784, 372] width 1568 height 743
click at [1040, 133] on li "Degrassi Roku (716 - dhx_degrassi_2)" at bounding box center [1017, 138] width 325 height 20
type input "716"
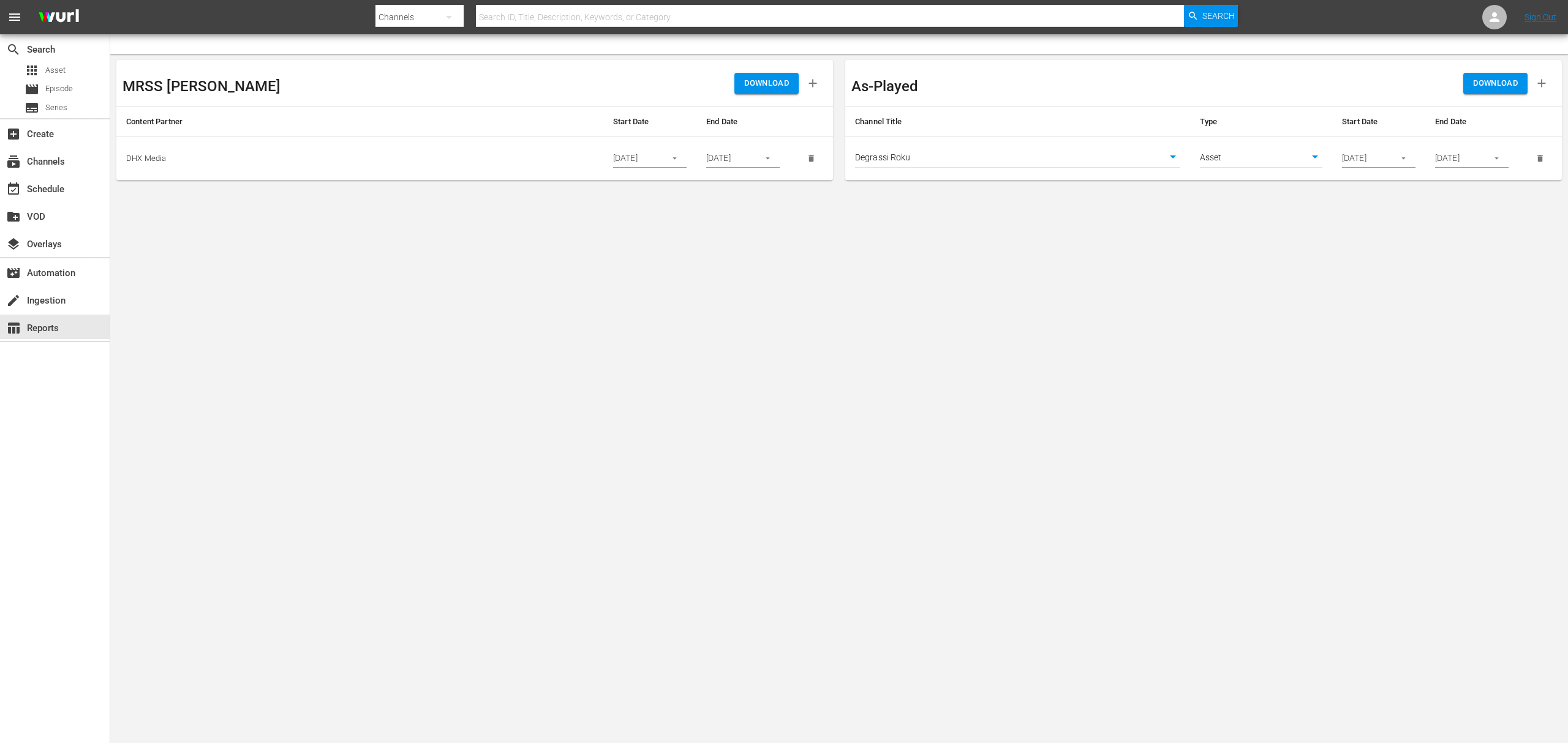
click at [1376, 300] on body "menu Search By Channels Search ID, Title, Description, Keywords, or Category Se…" at bounding box center [784, 372] width 1568 height 743
click at [1495, 79] on span "DOWNLOAD" at bounding box center [1496, 84] width 45 height 14
click at [1370, 267] on body "menu Search By Channels Search ID, Title, Description, Keywords, or Category Se…" at bounding box center [784, 372] width 1568 height 743
click at [47, 165] on div "subscriptions Channels" at bounding box center [34, 160] width 68 height 11
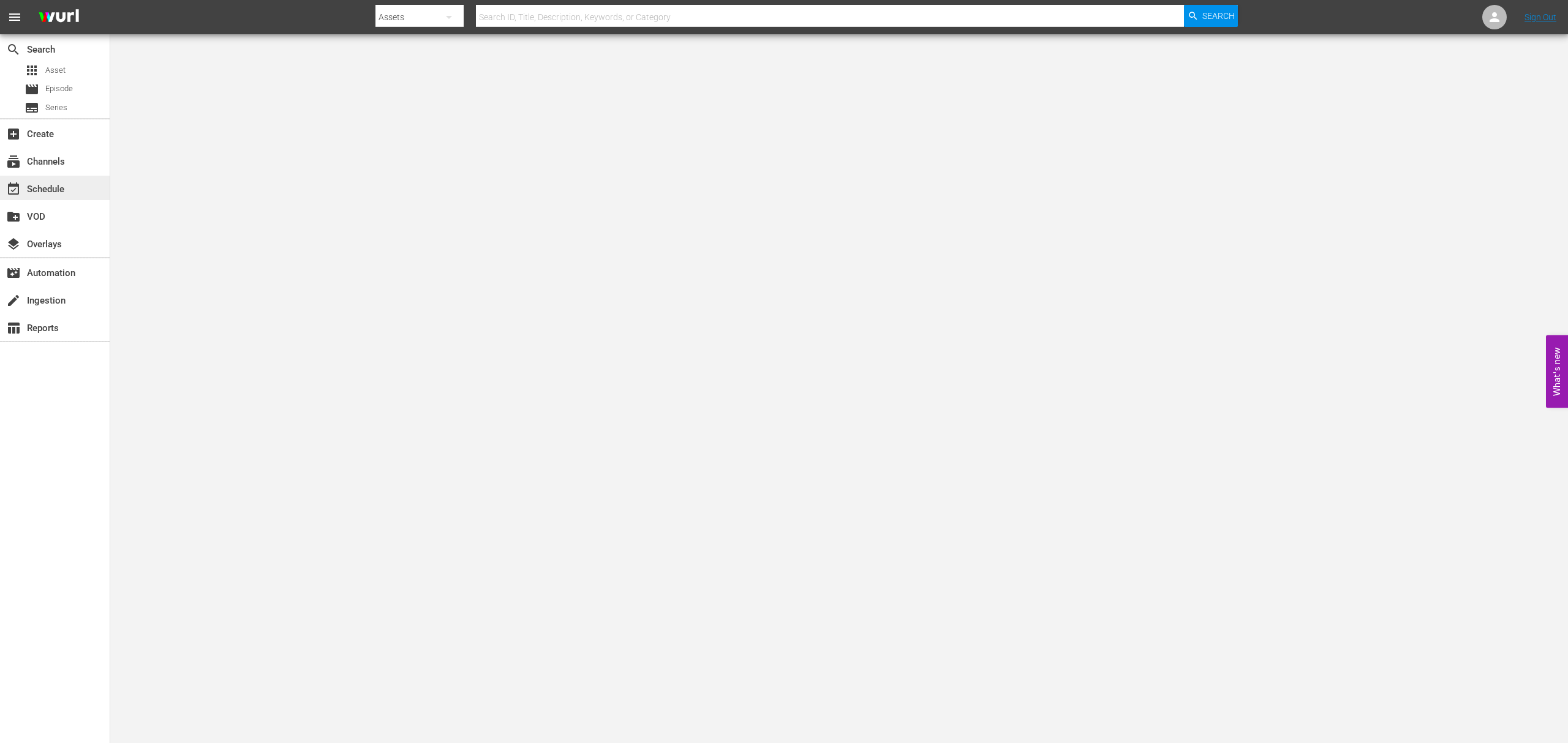
click at [47, 193] on div "event_available Schedule" at bounding box center [34, 187] width 68 height 11
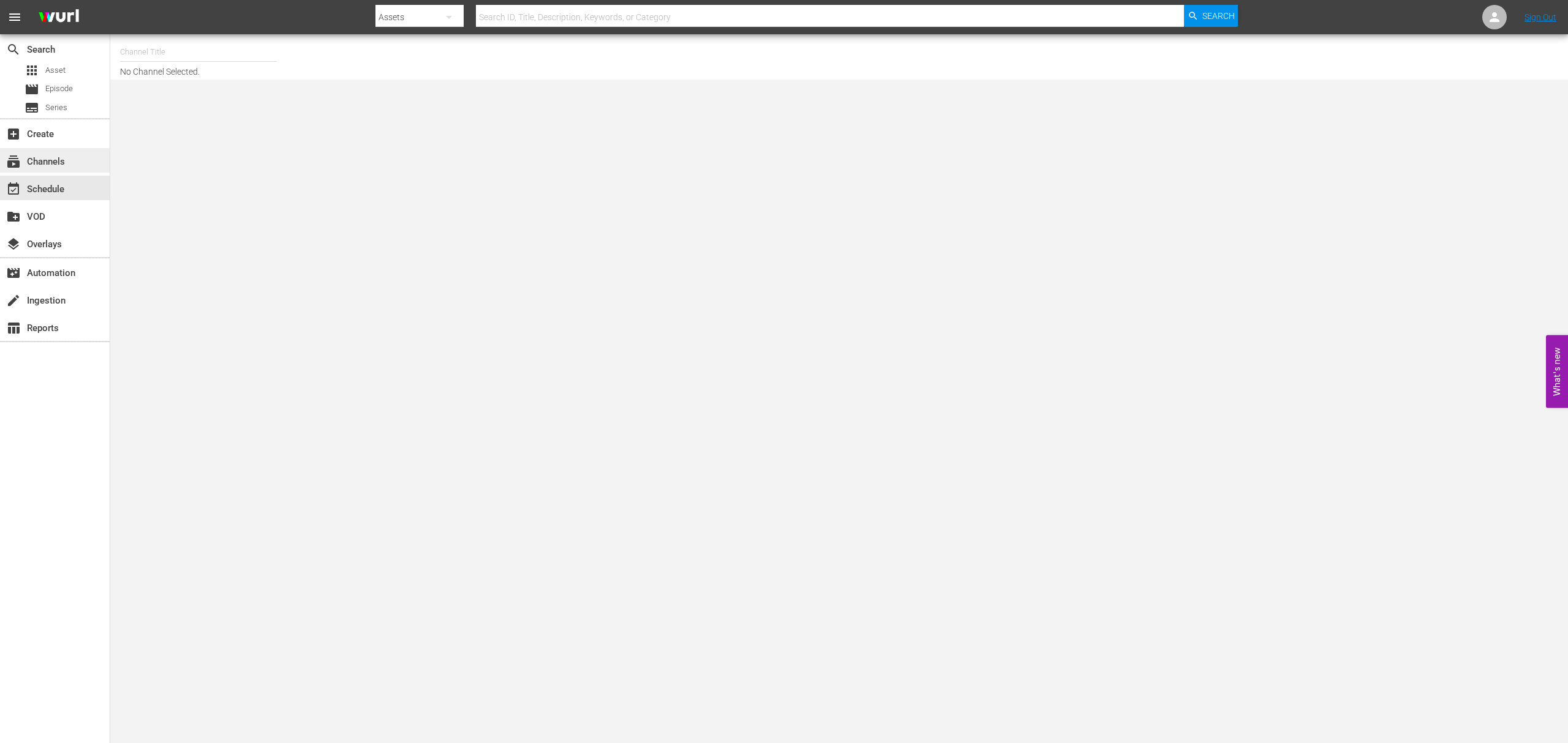
click at [47, 165] on div "subscriptions Channels" at bounding box center [34, 160] width 68 height 11
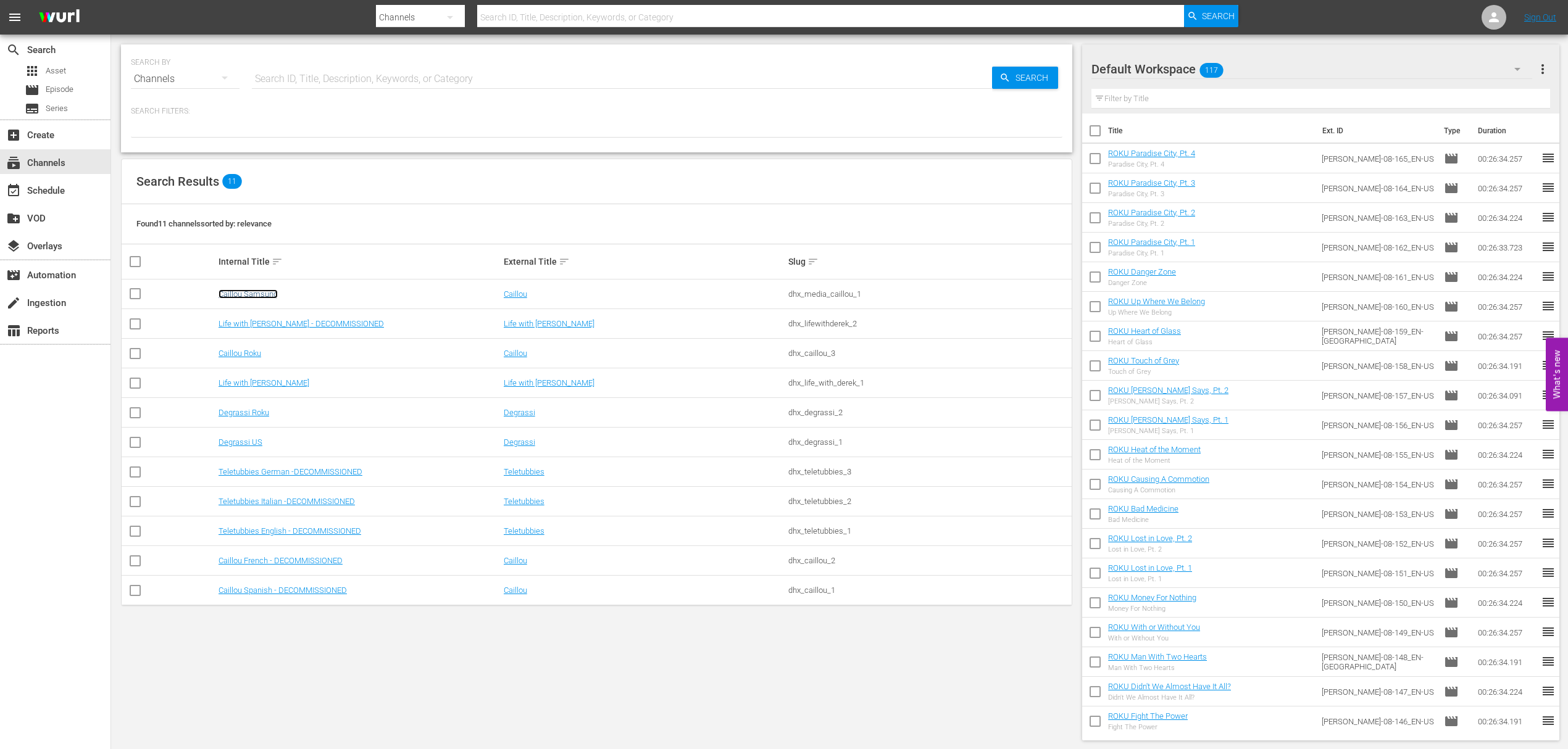
click at [234, 294] on link "Caillou Samsung" at bounding box center [248, 294] width 59 height 9
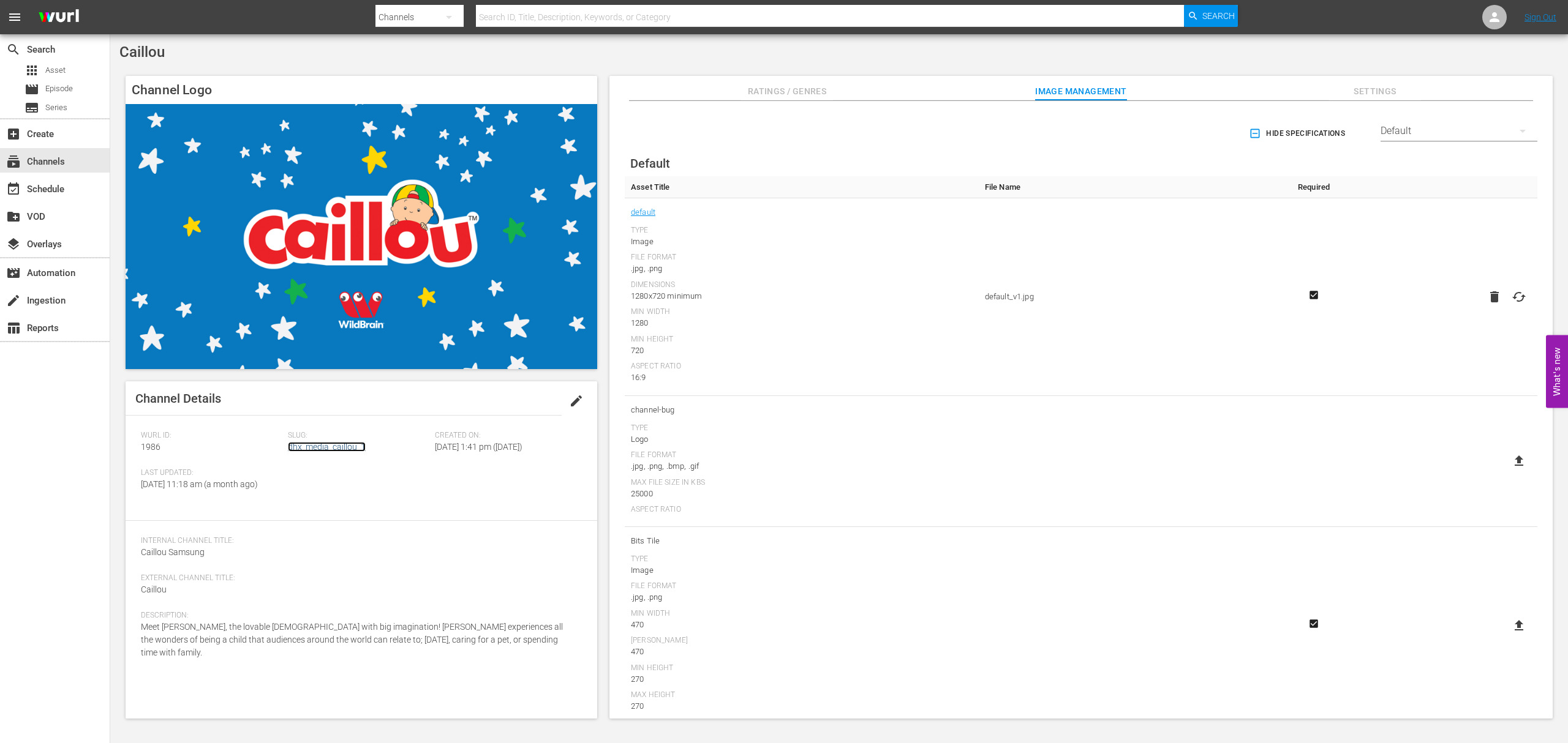
click at [349, 442] on link "dhx_media_caillou_1" at bounding box center [327, 446] width 78 height 10
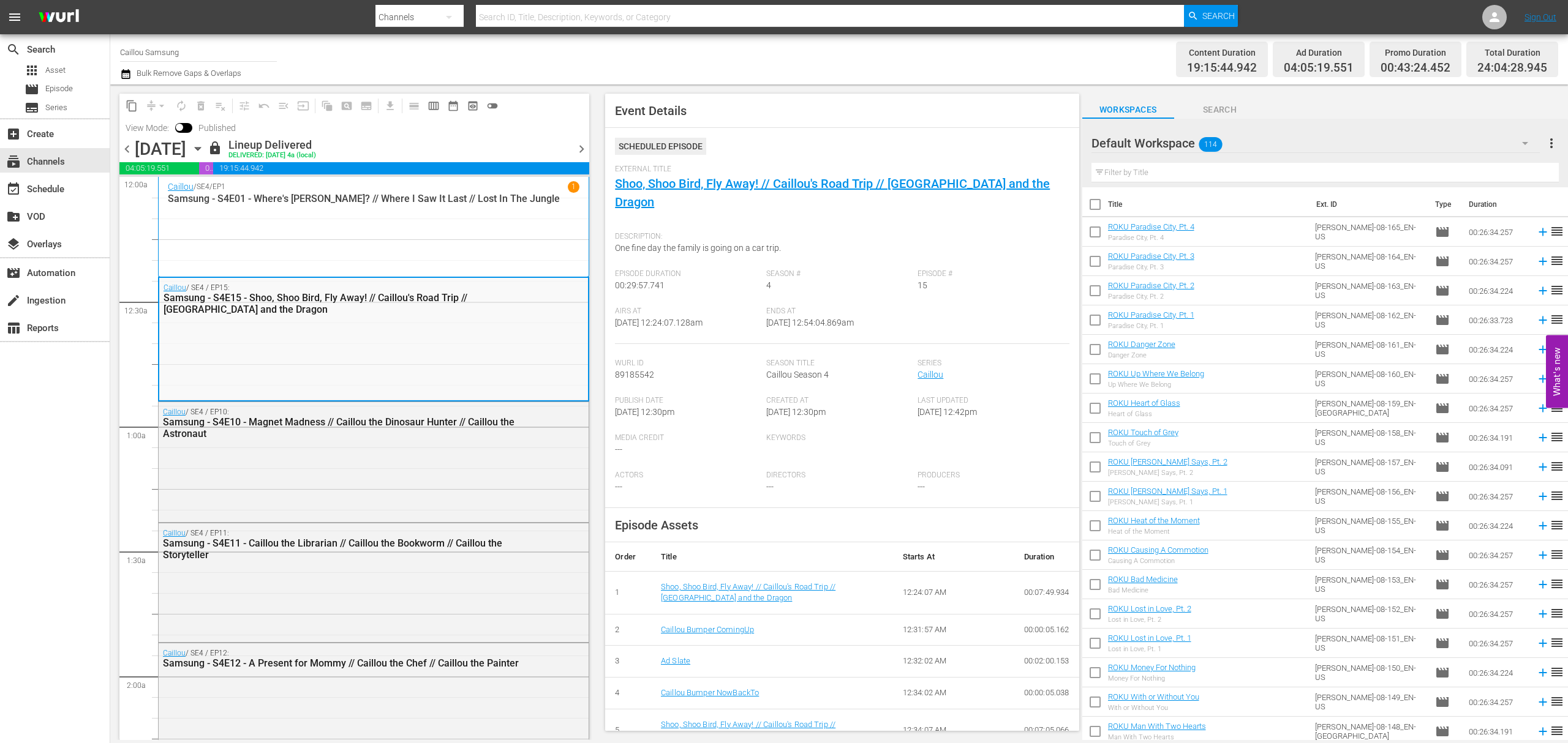
scroll to position [238, 0]
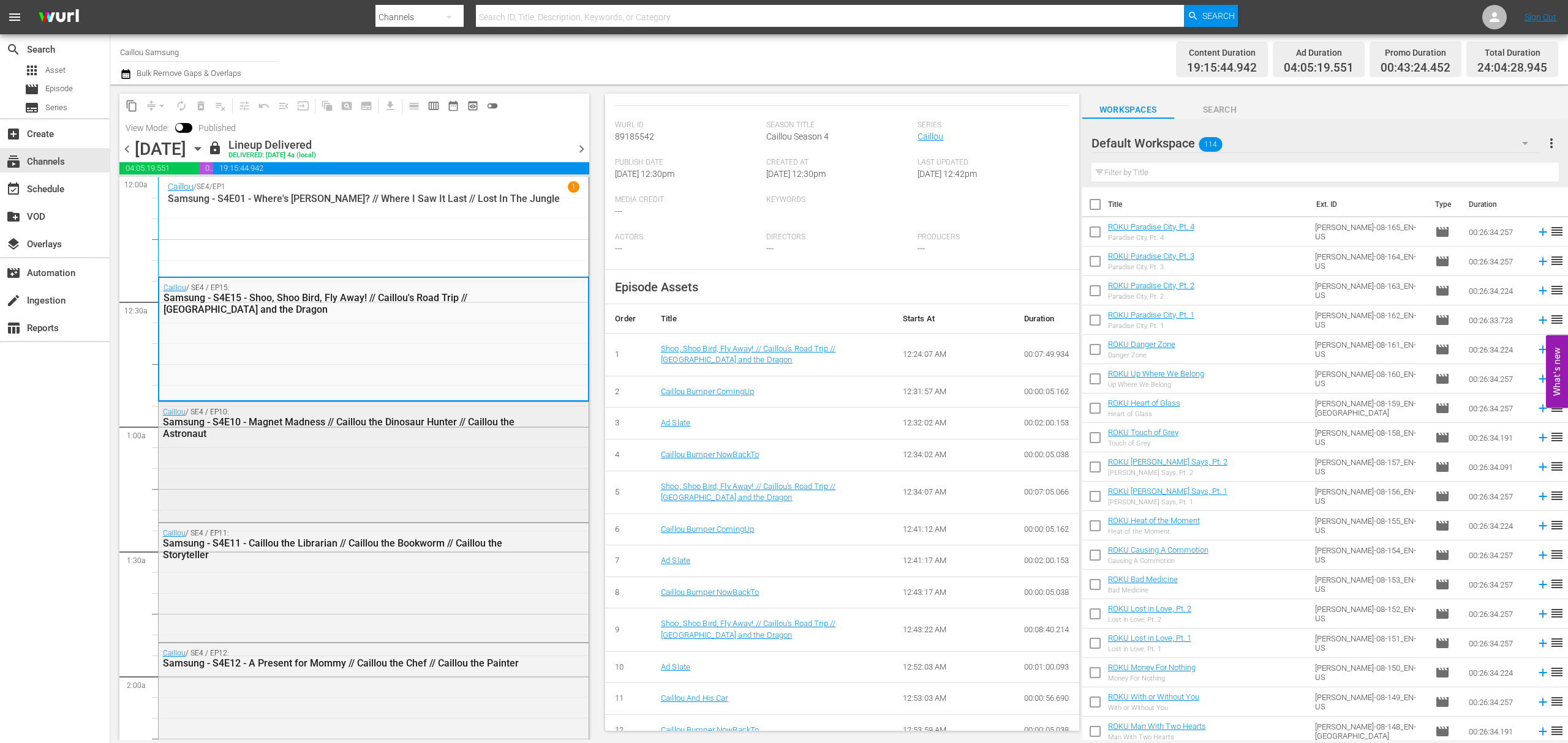
click at [324, 468] on div "Caillou / SE4 / EP10: Samsung - S4E10 - Magnet Madness // Caillou the Dinosaur …" at bounding box center [373, 460] width 430 height 117
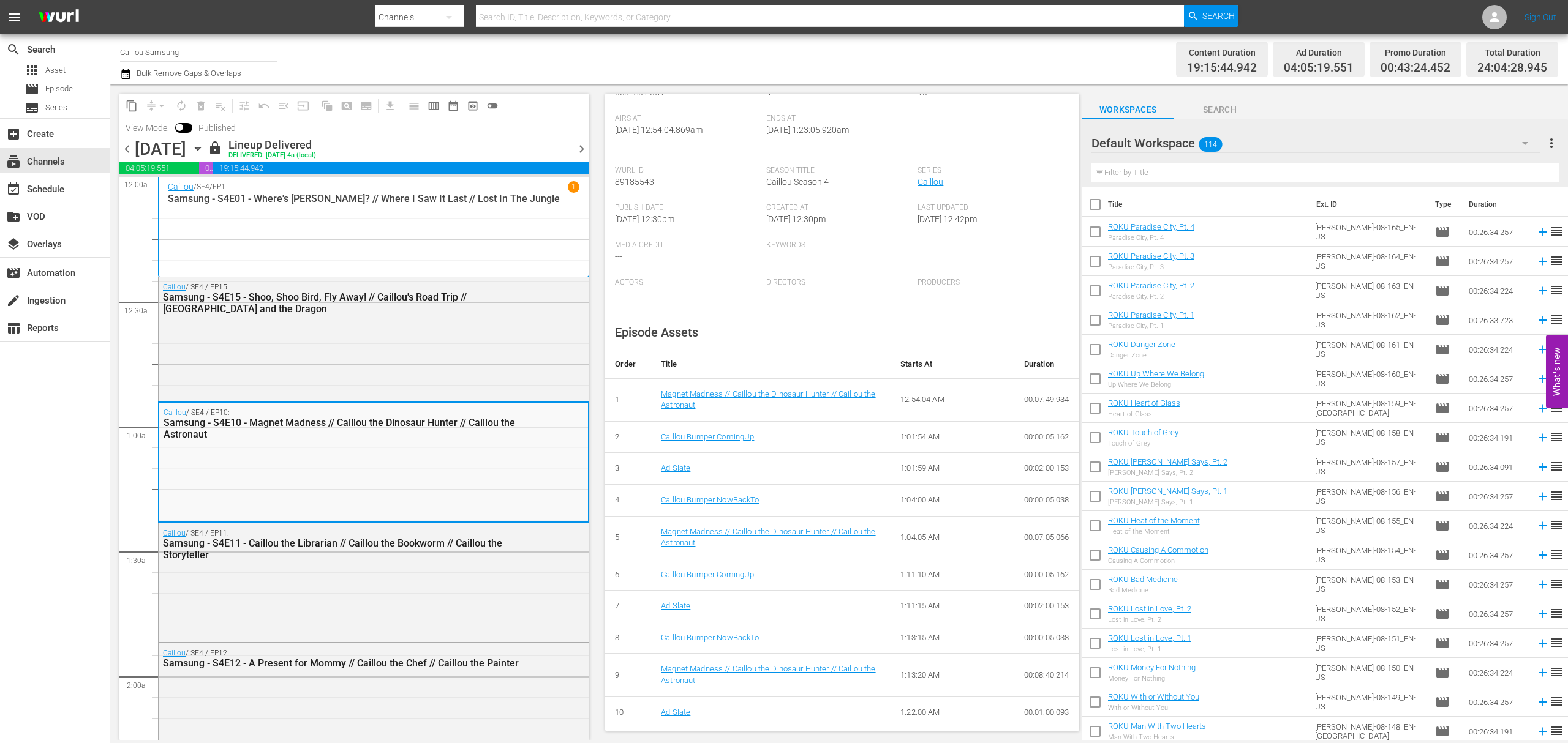
scroll to position [206, 0]
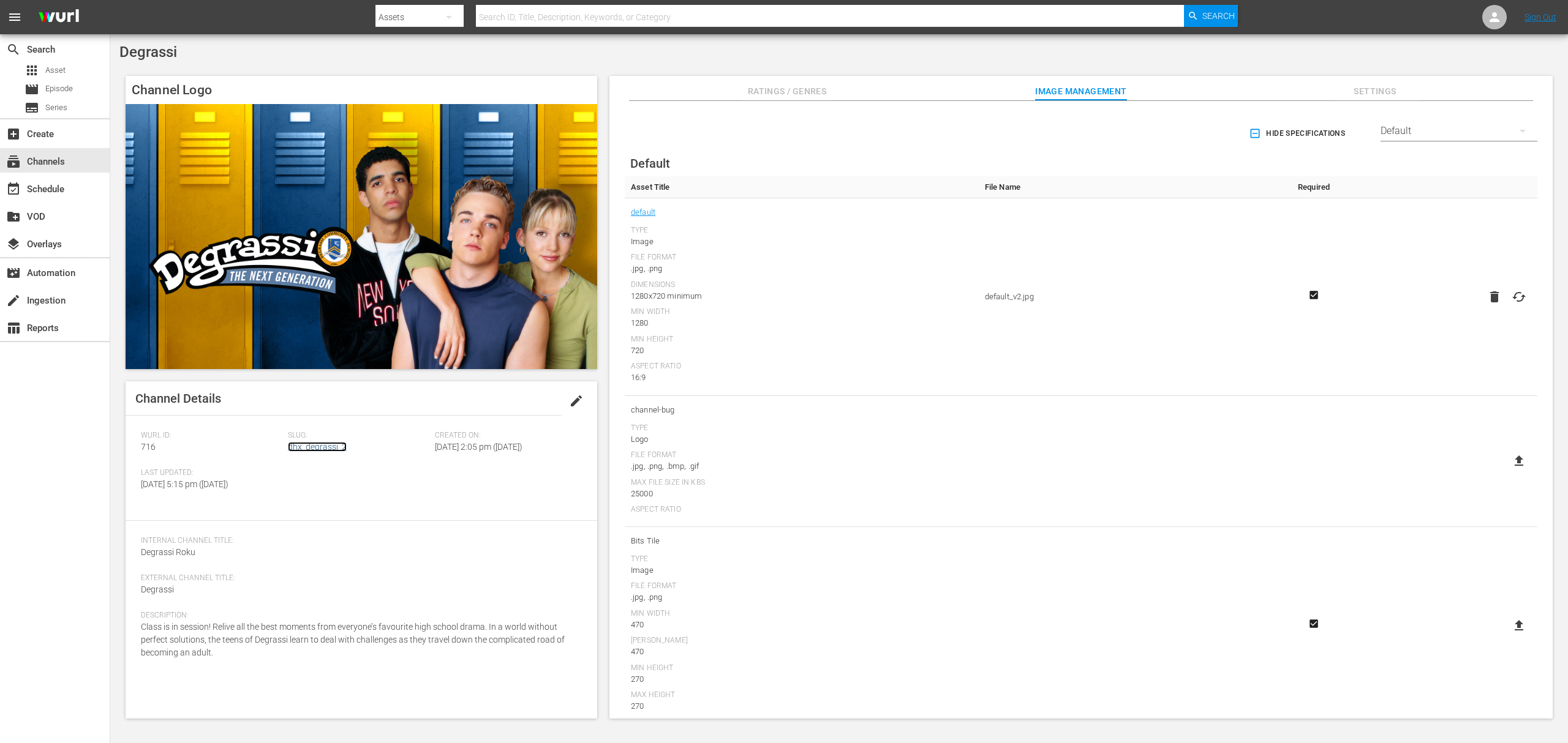
click at [324, 444] on link "dhx_degrassi_2" at bounding box center [317, 446] width 59 height 10
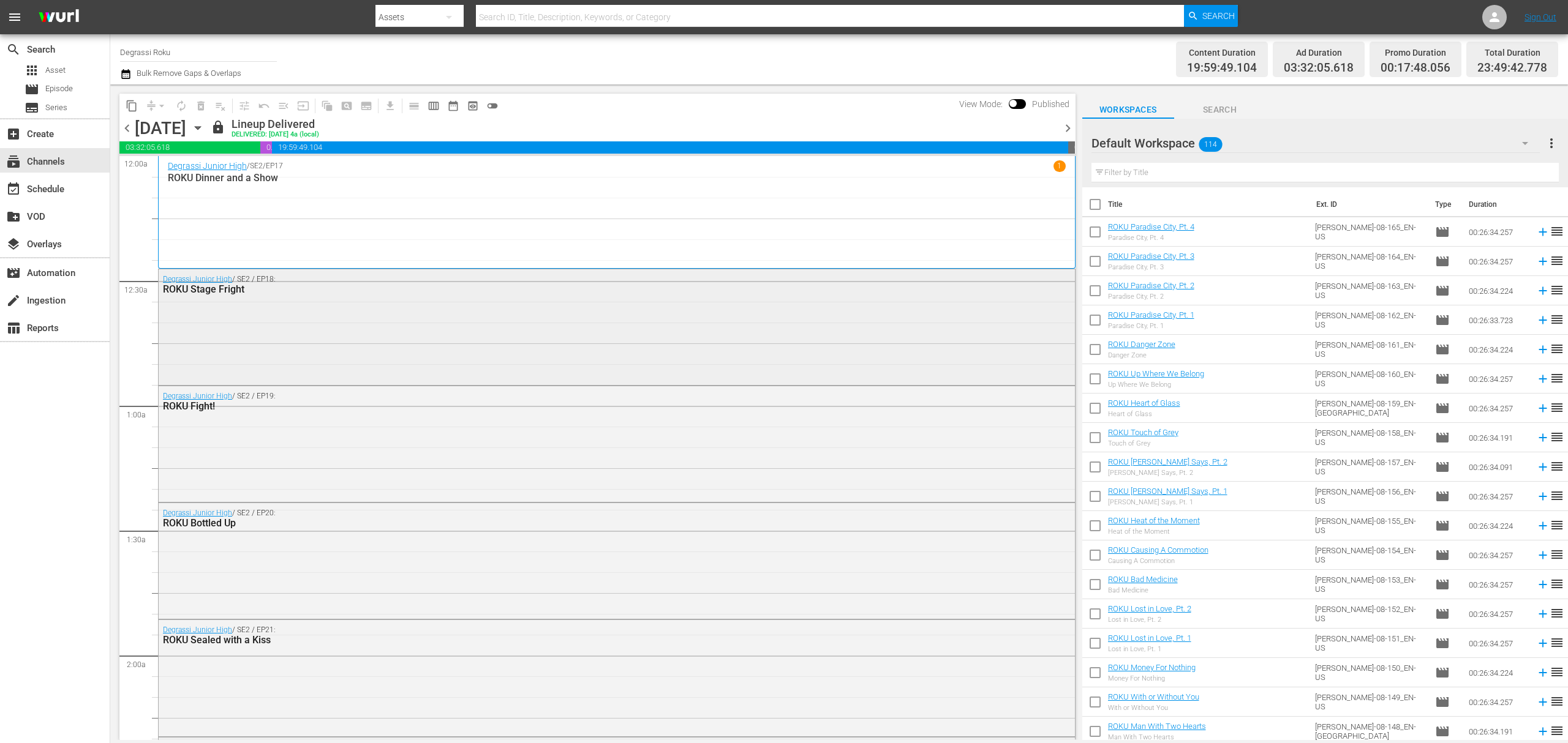
click at [788, 363] on div "Degrassi Junior High / SE2 / EP18: ROKU Stage Fright" at bounding box center [616, 326] width 917 height 113
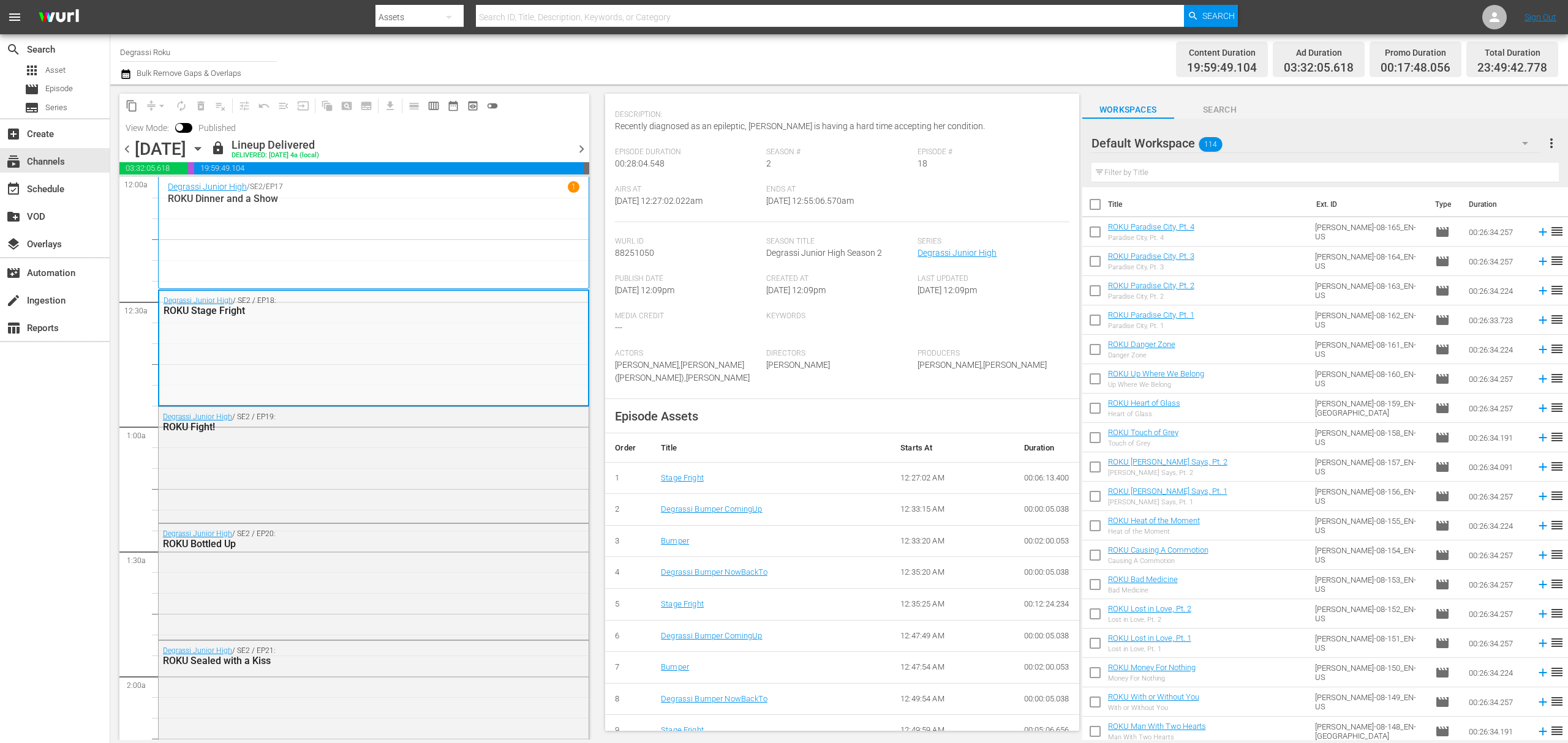
scroll to position [135, 0]
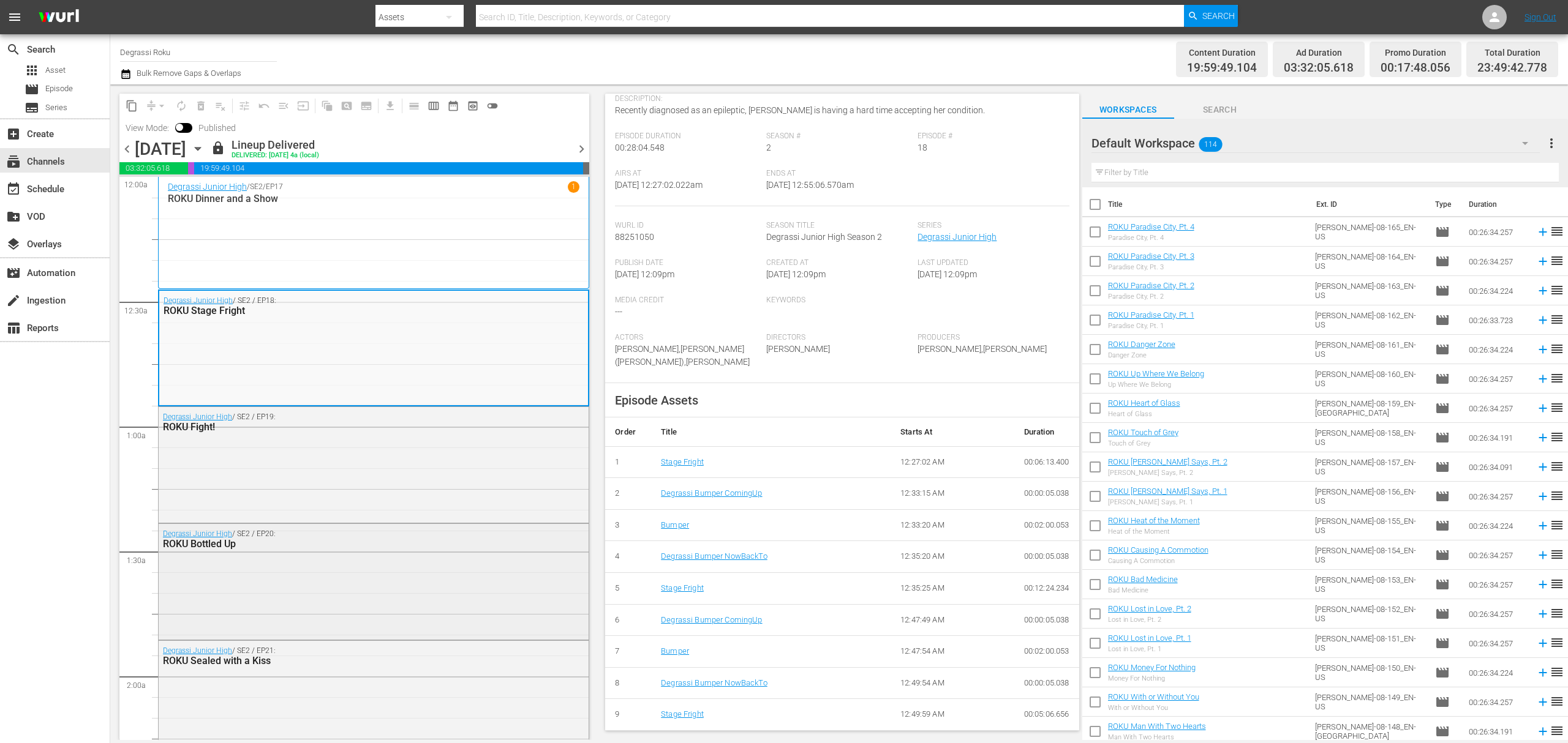
click at [436, 557] on div "Degrassi Junior High / SE2 / EP20: ROKU Bottled Up" at bounding box center [373, 580] width 430 height 113
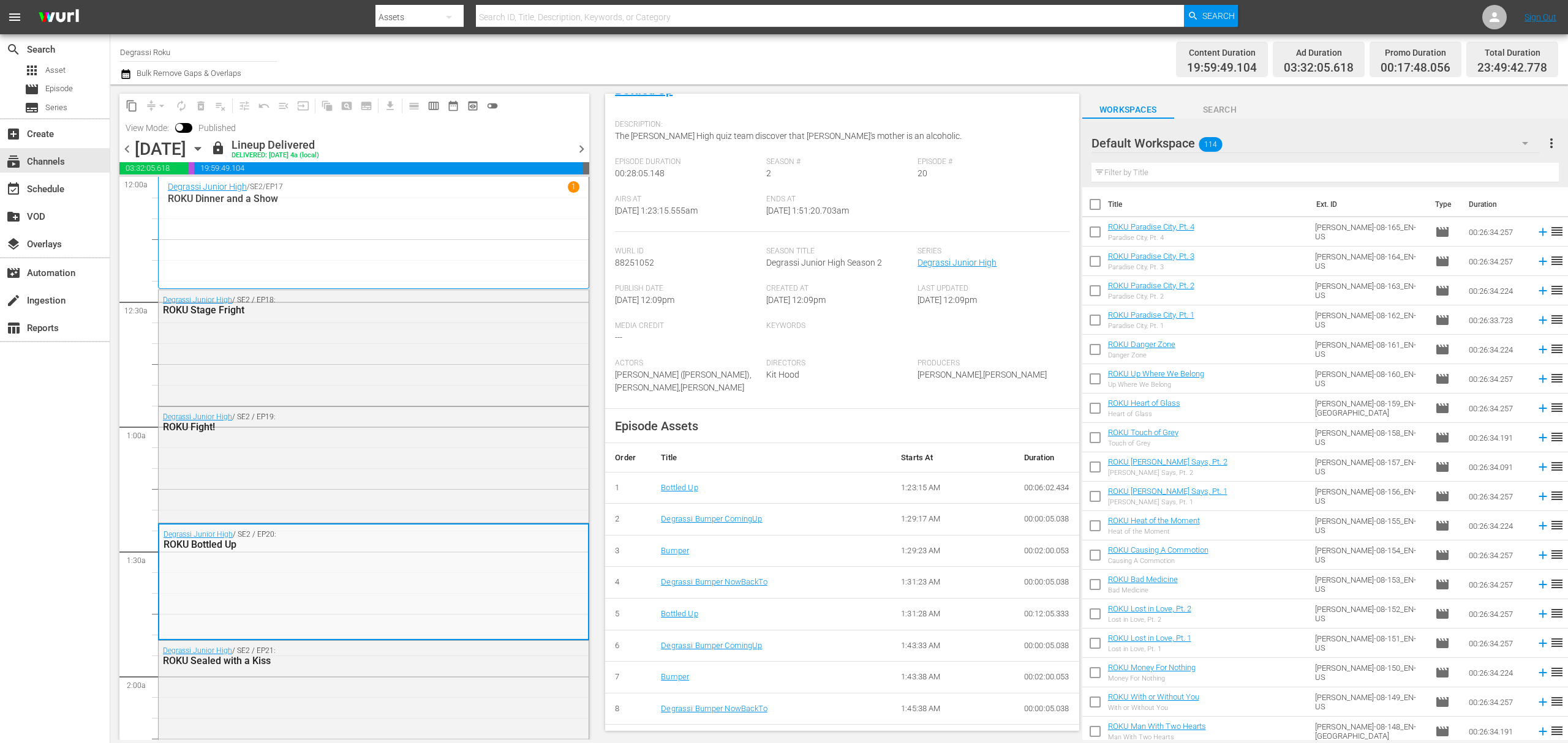
scroll to position [121, 0]
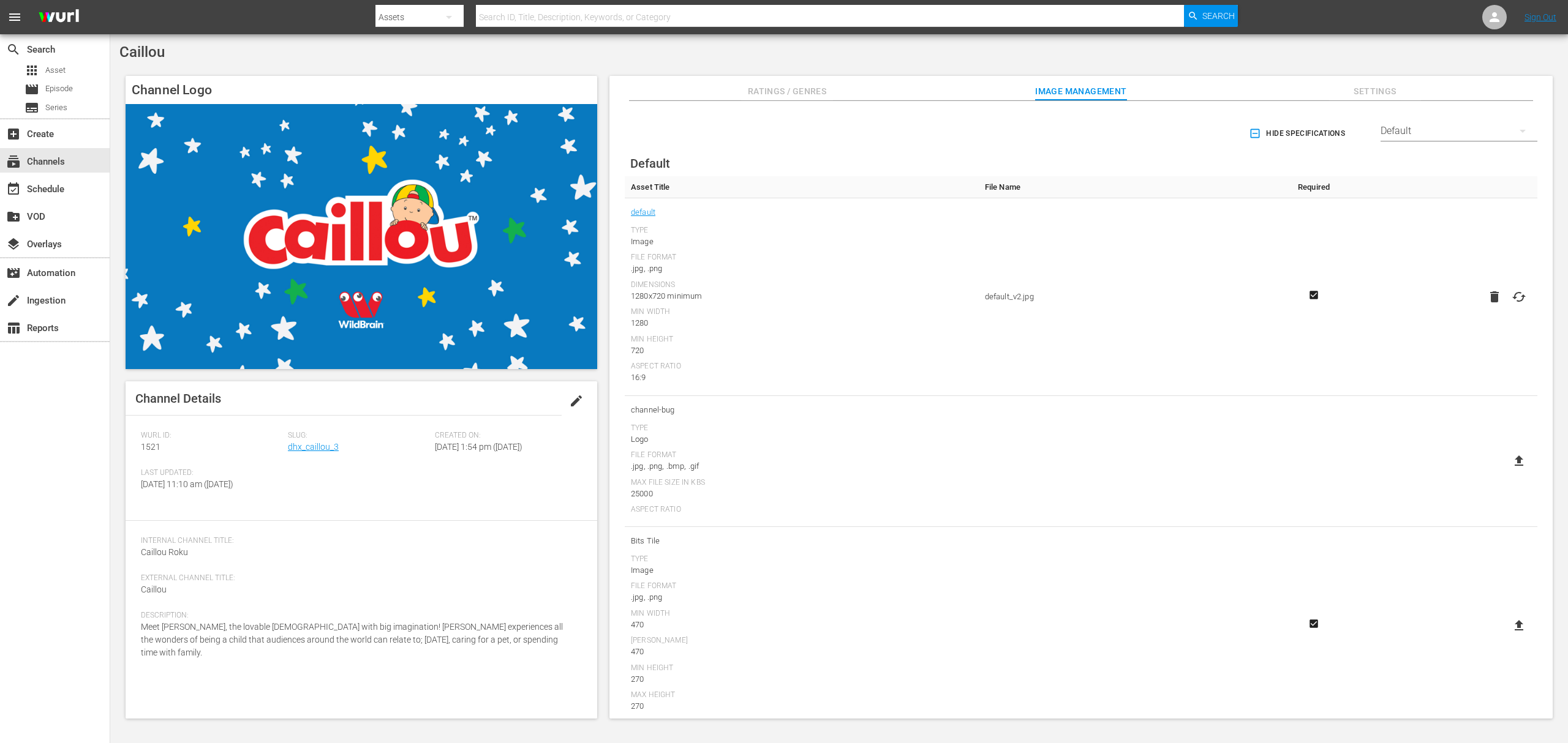
click at [327, 440] on span "Slug:" at bounding box center [358, 435] width 141 height 10
click at [326, 444] on link "dhx_caillou_3" at bounding box center [314, 446] width 51 height 10
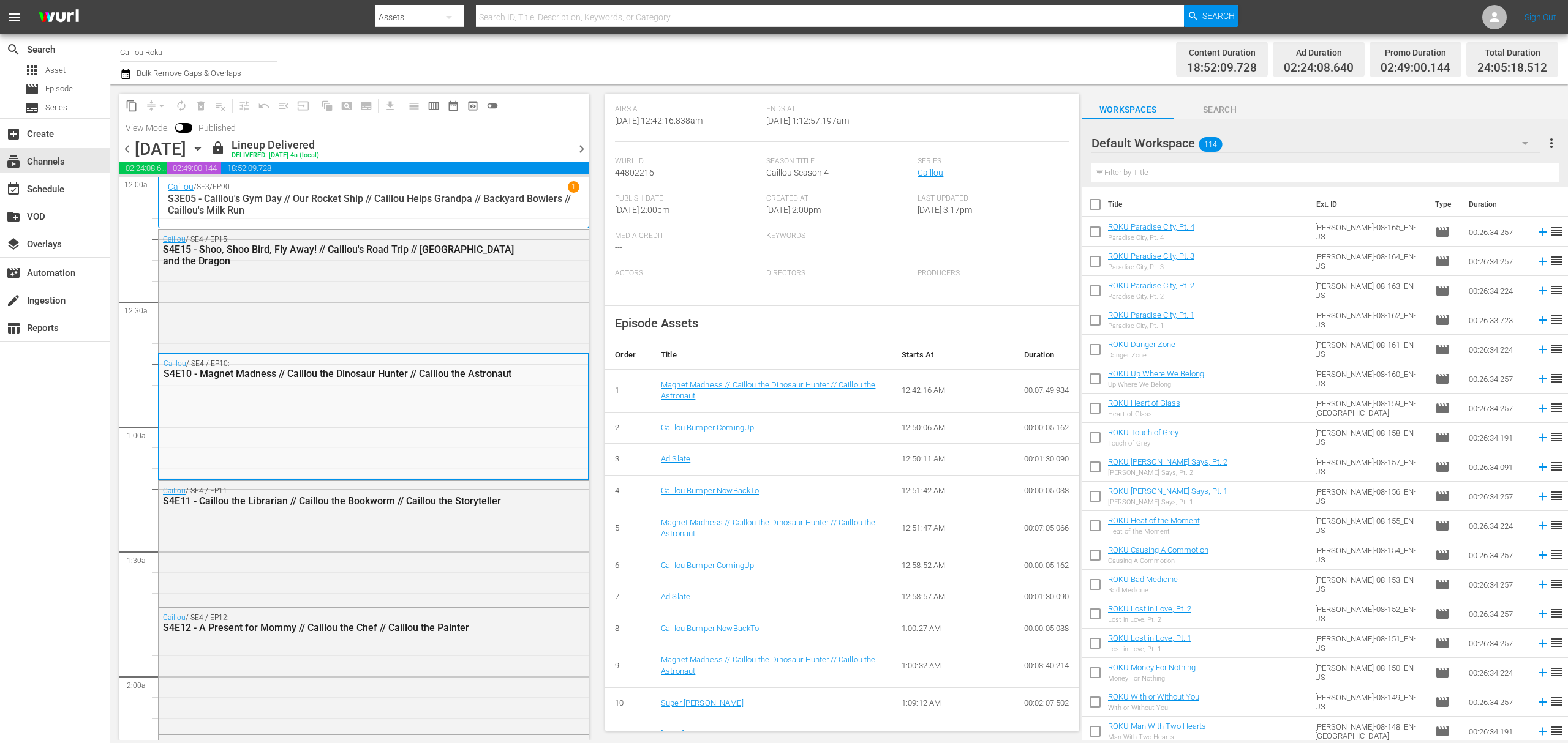
scroll to position [238, 0]
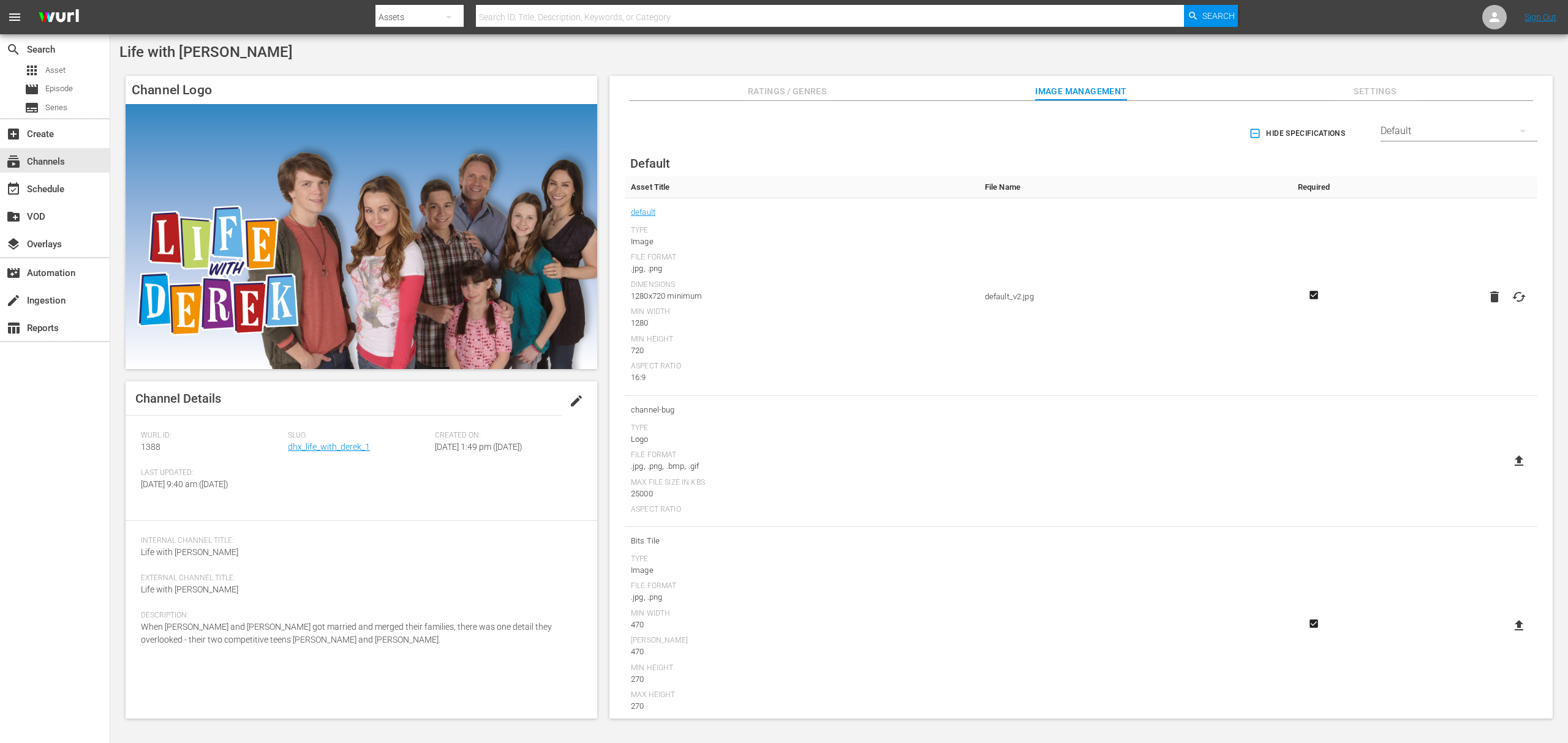
click at [337, 437] on span "Slug:" at bounding box center [358, 435] width 141 height 10
click at [356, 444] on link "dhx_life_with_derek_1" at bounding box center [329, 446] width 82 height 10
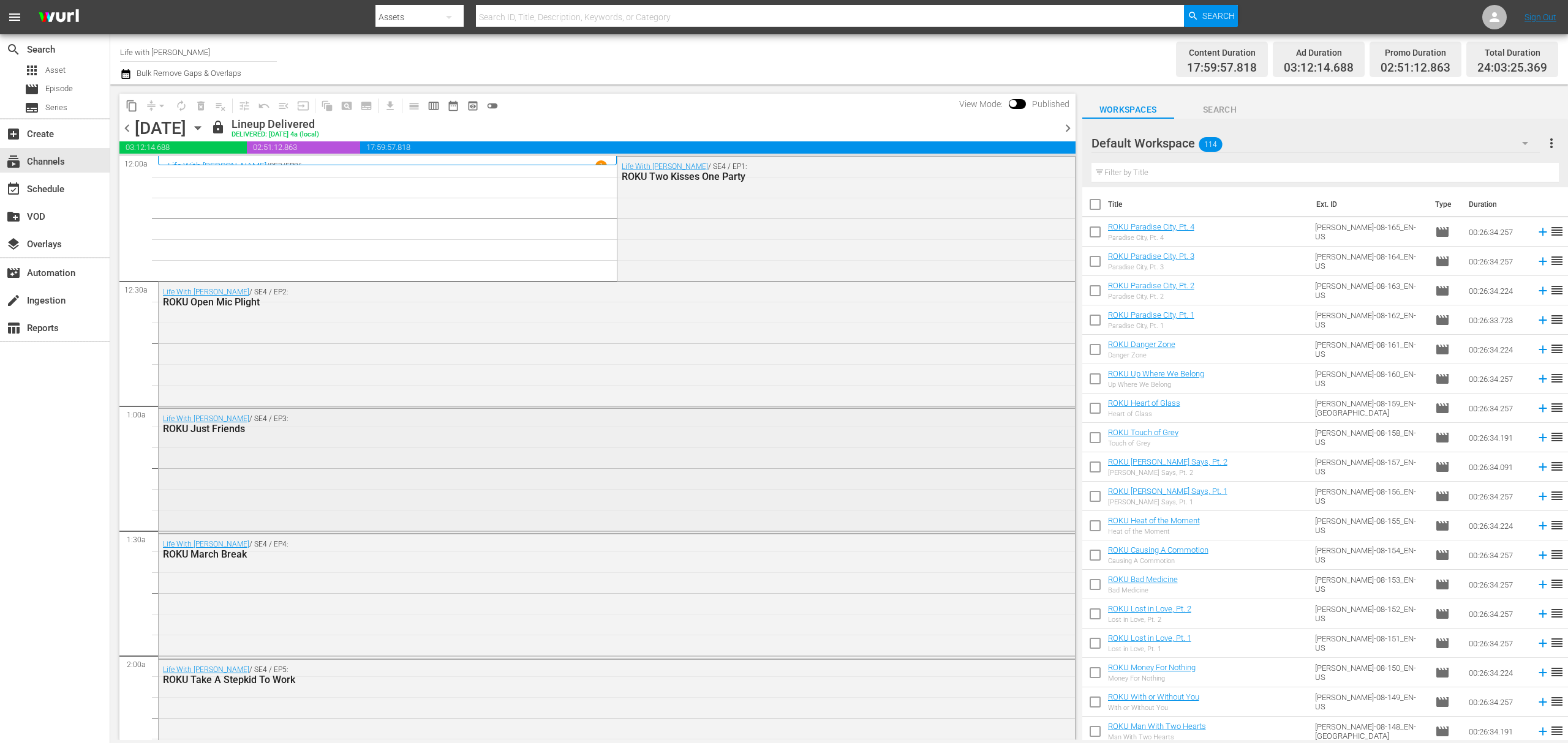
click at [542, 433] on div "ROKU Just Friends" at bounding box center [582, 429] width 839 height 11
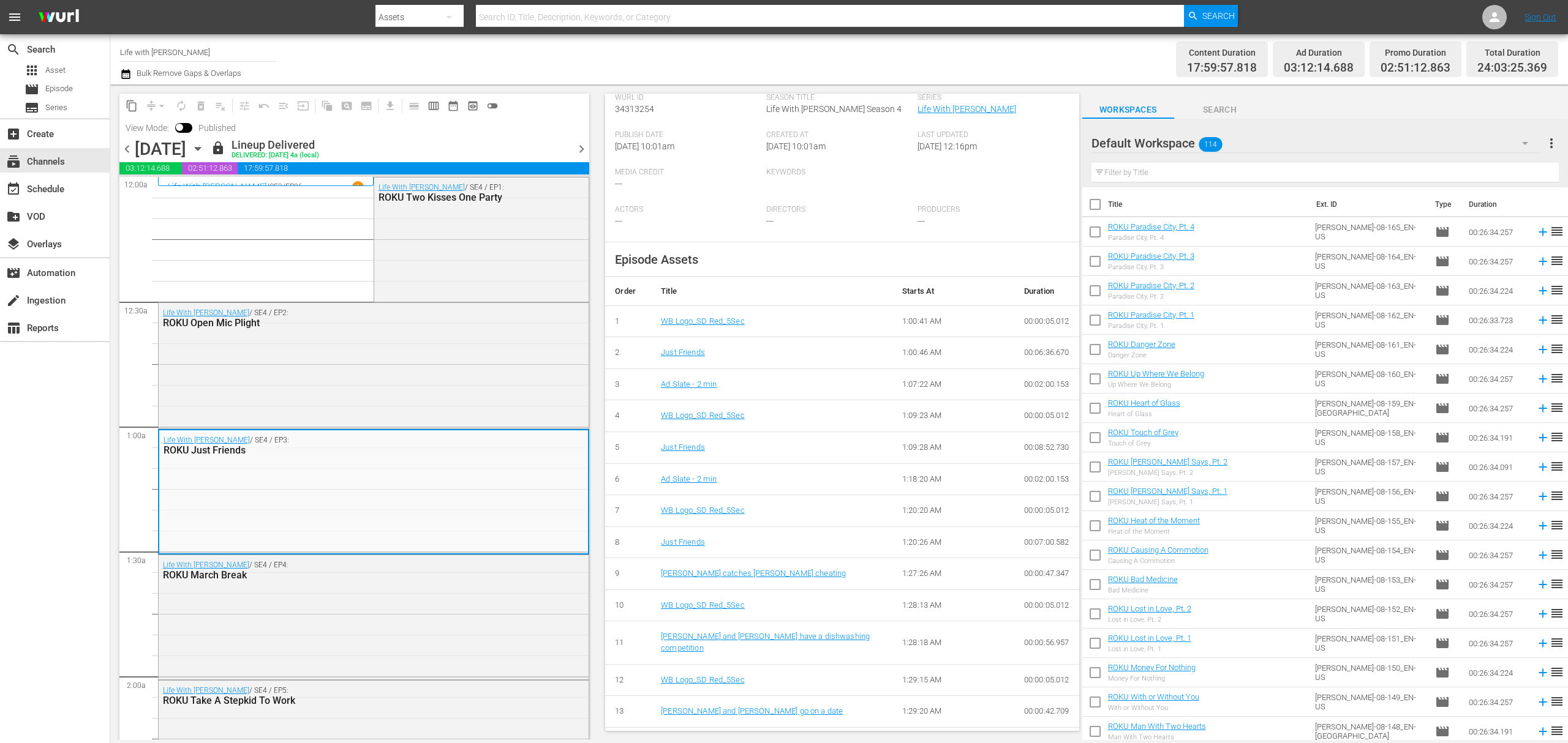
scroll to position [312, 0]
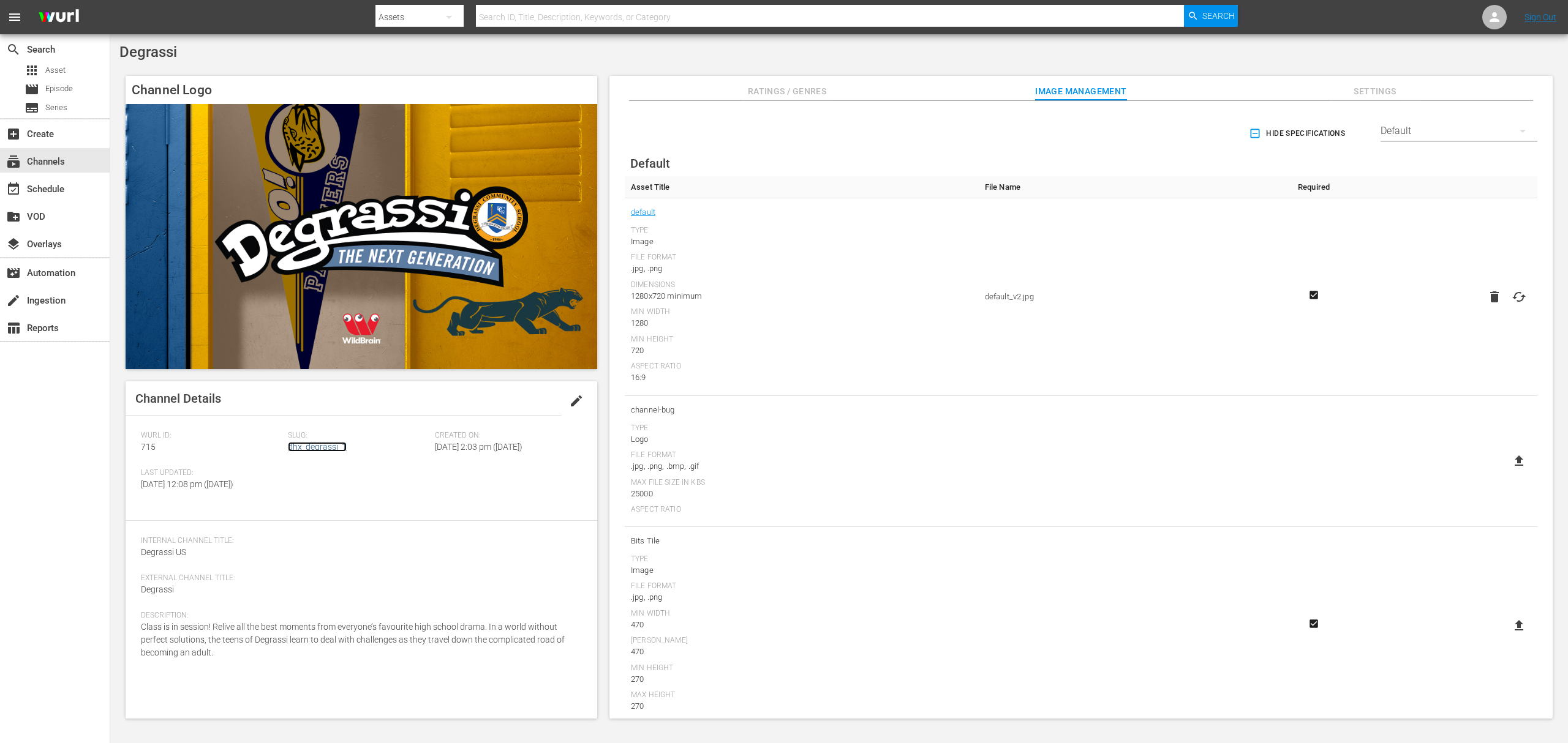
click at [324, 452] on link "dhx_degrassi_1" at bounding box center [317, 446] width 59 height 10
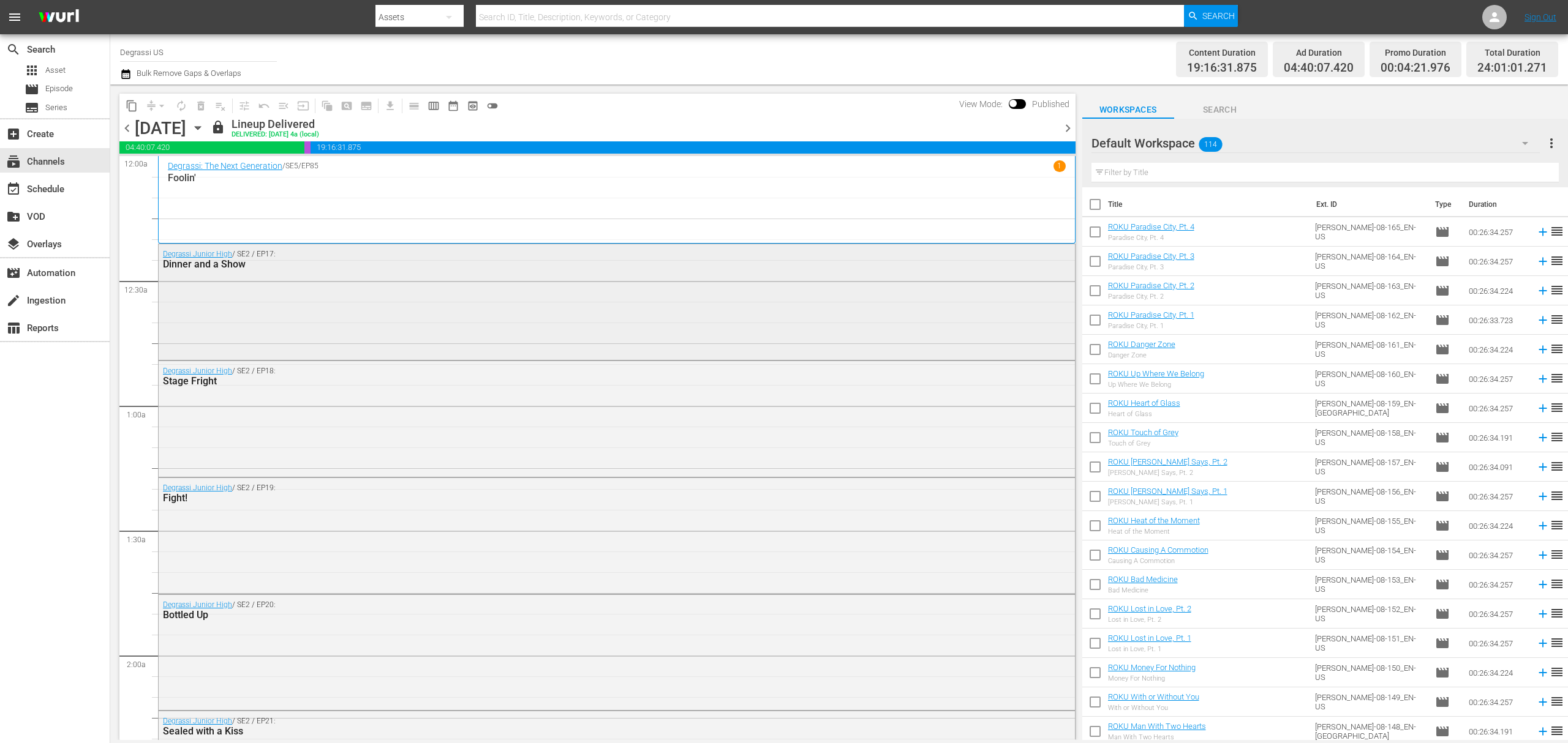
click at [750, 346] on div "Degrassi Junior High / SE2 / EP17: Dinner and a Show" at bounding box center [616, 301] width 917 height 113
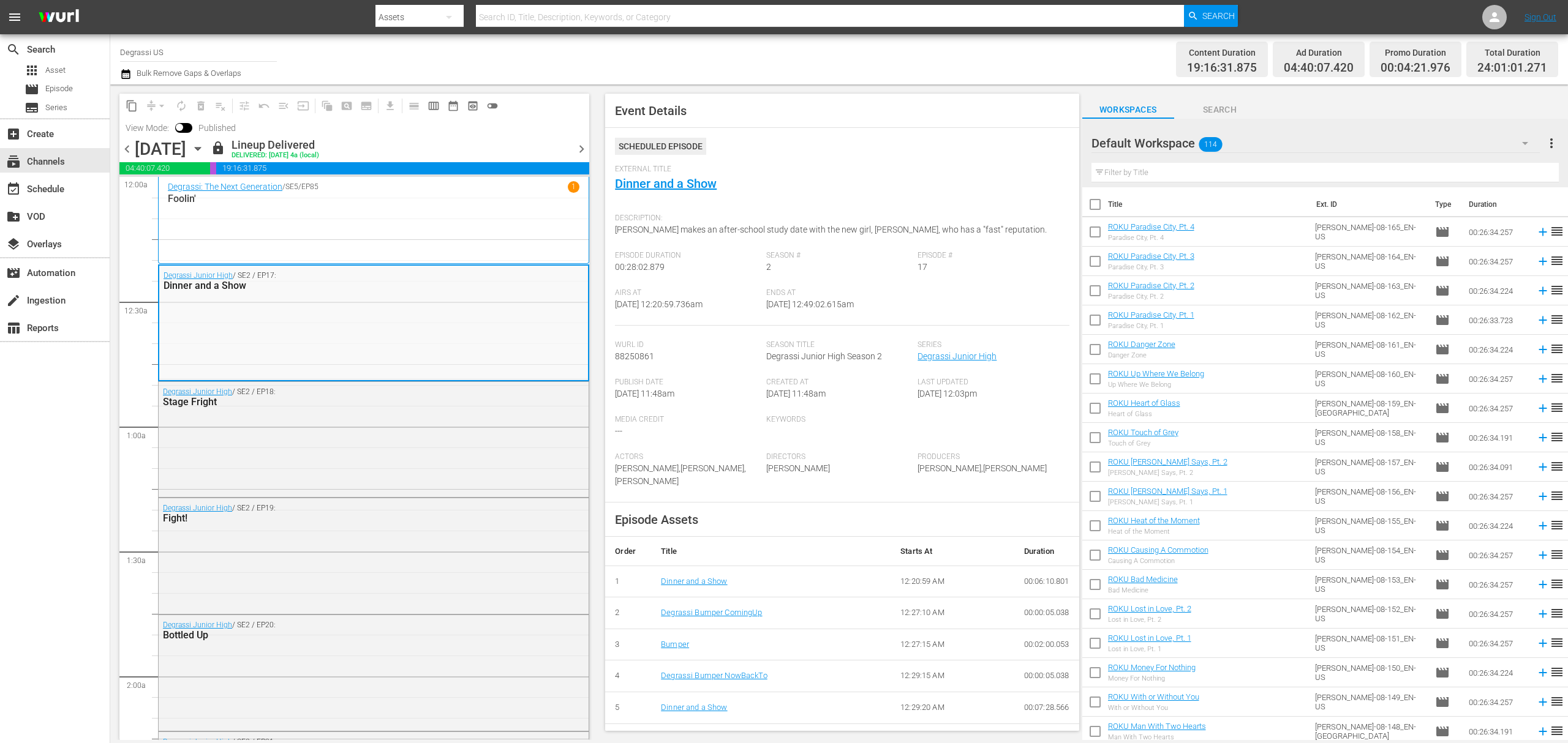
scroll to position [121, 0]
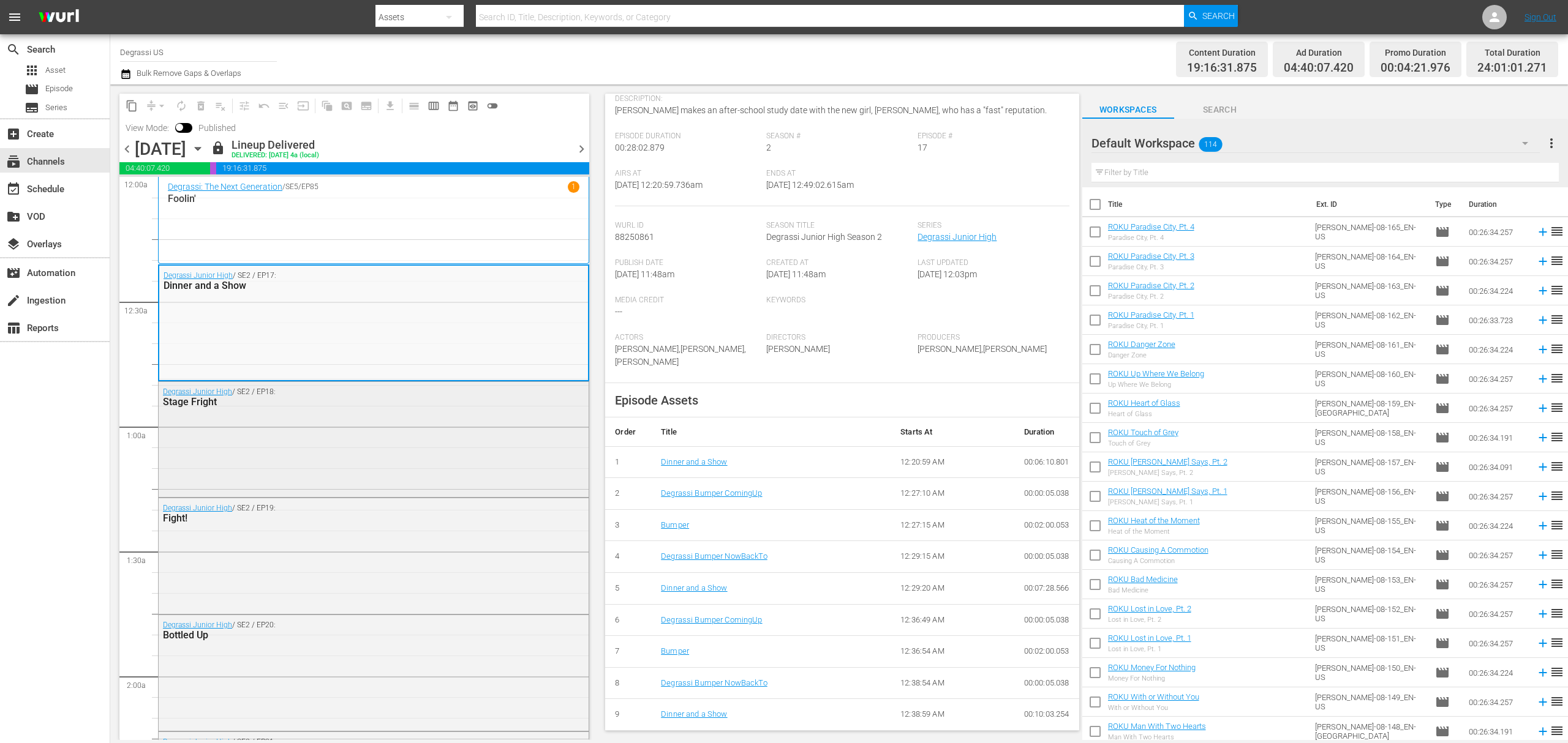
click at [374, 491] on div "Degrassi Junior High / SE2 / EP18: Stage Fright" at bounding box center [373, 438] width 430 height 113
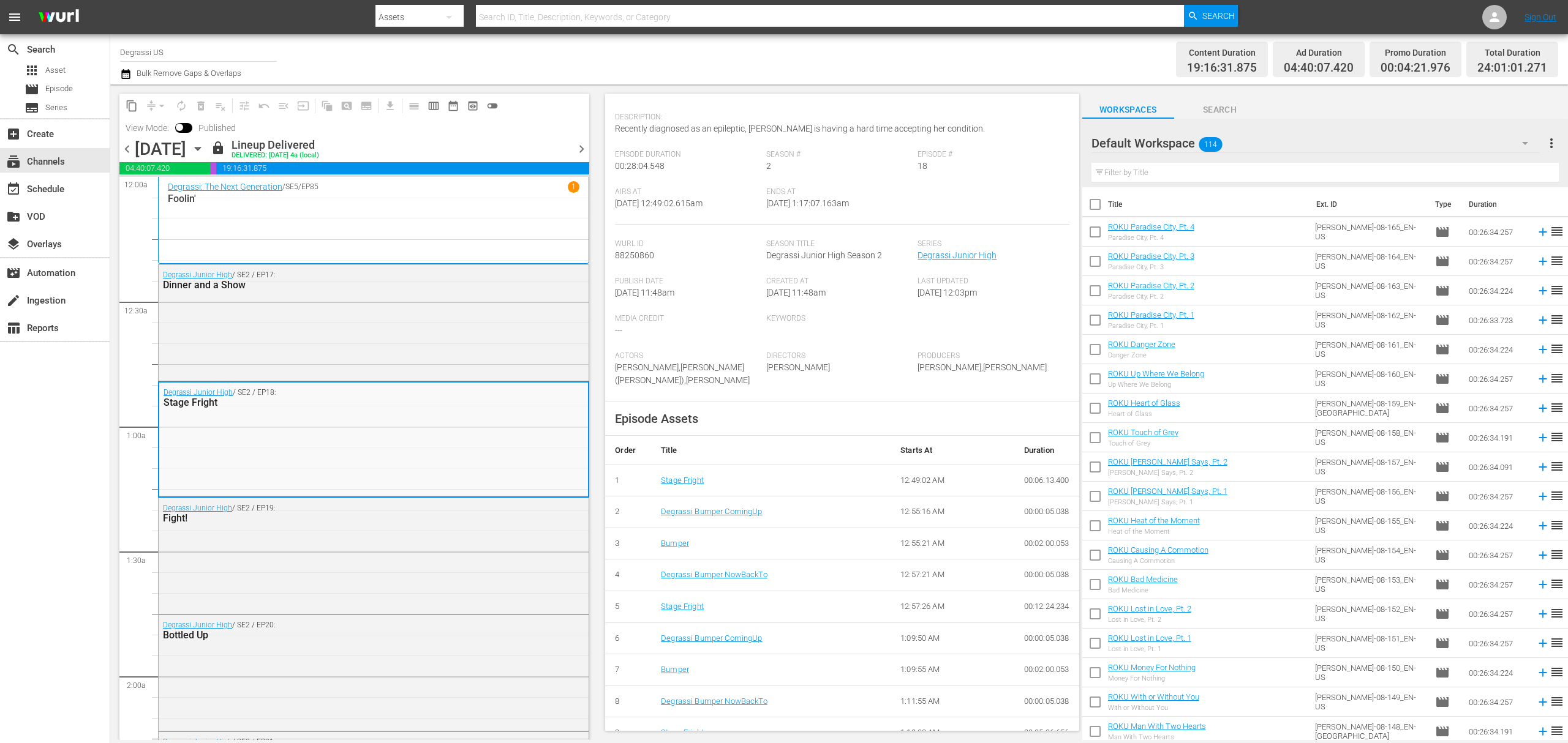
scroll to position [135, 0]
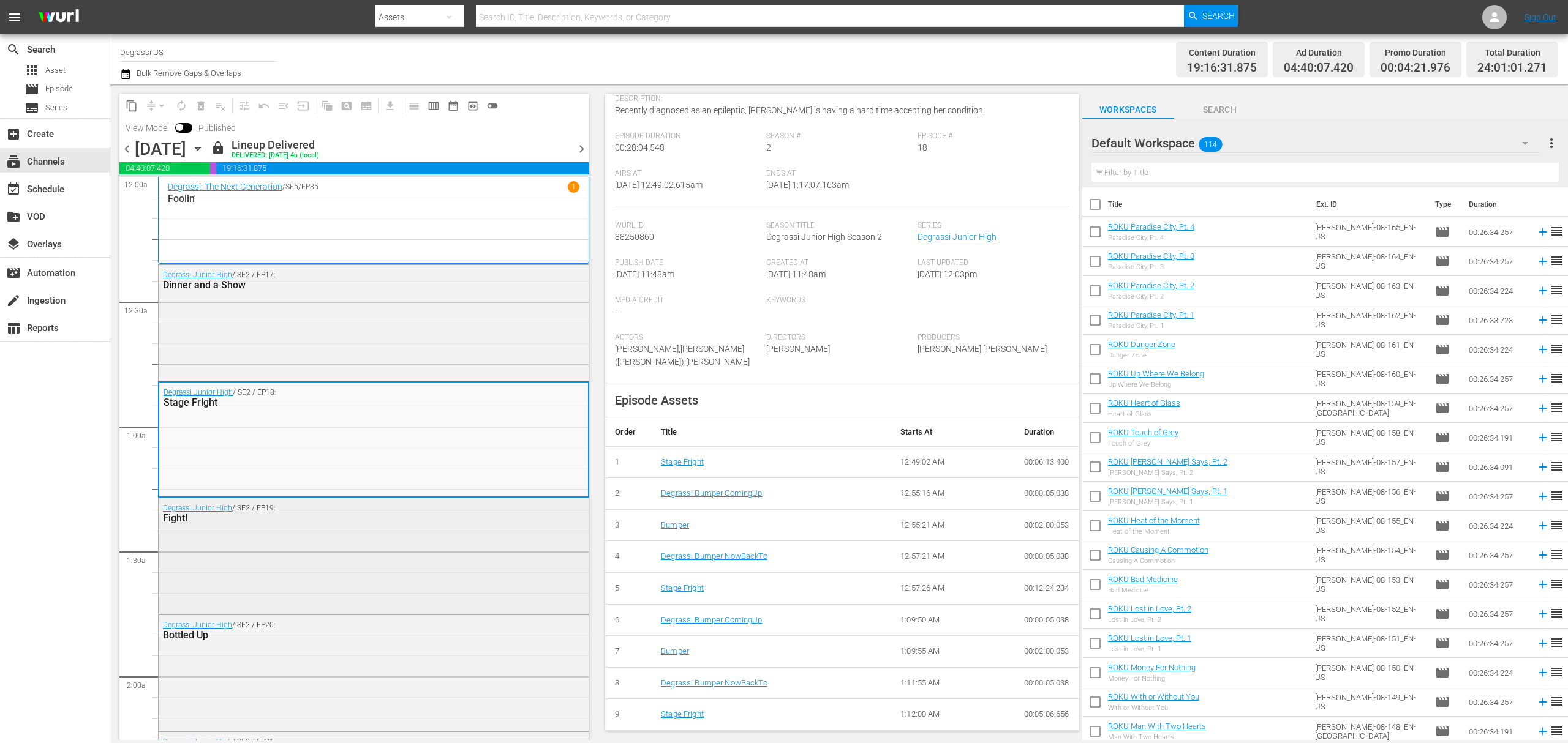
click at [411, 603] on div "Degrassi Junior High / SE2 / EP19: Fight!" at bounding box center [373, 555] width 430 height 113
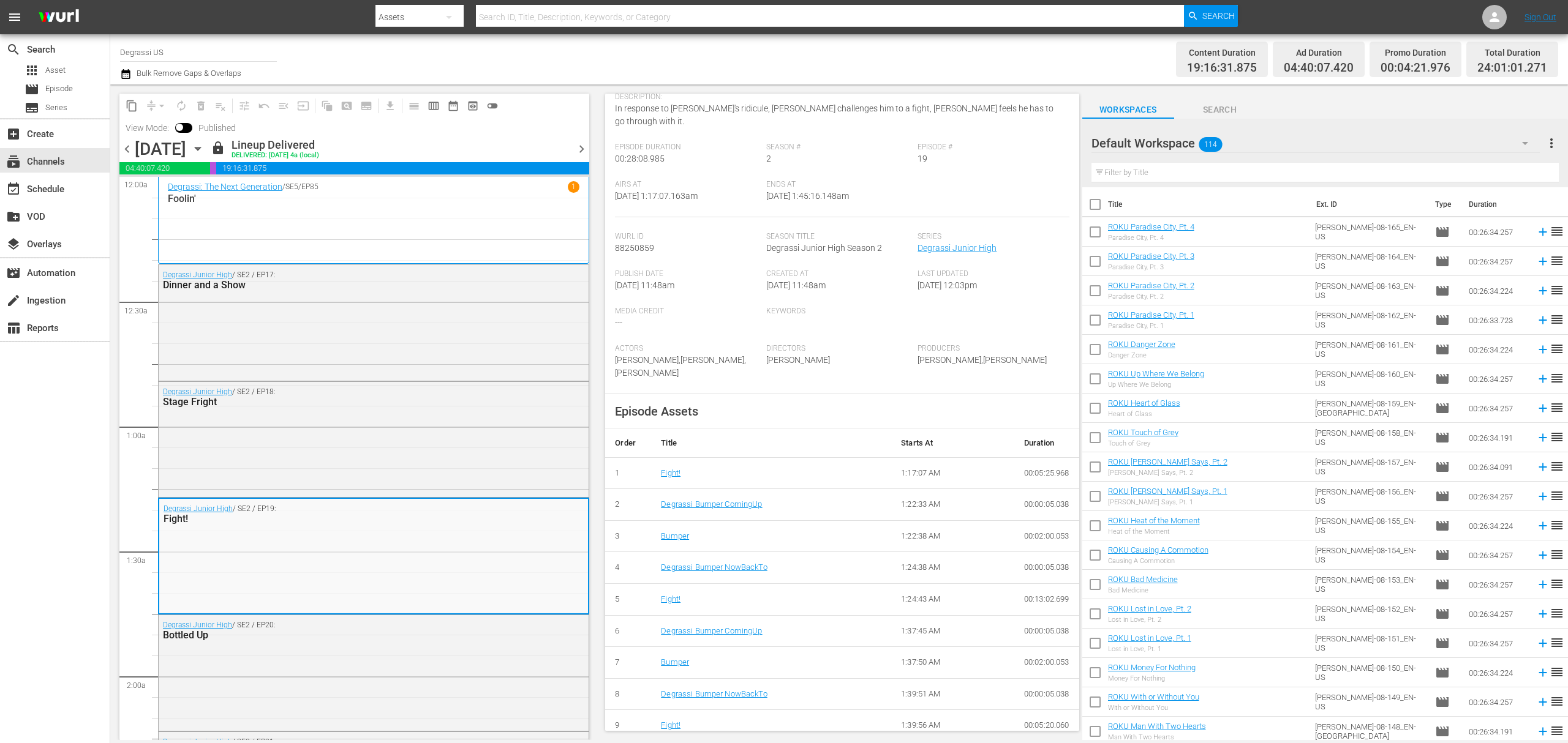
scroll to position [163, 0]
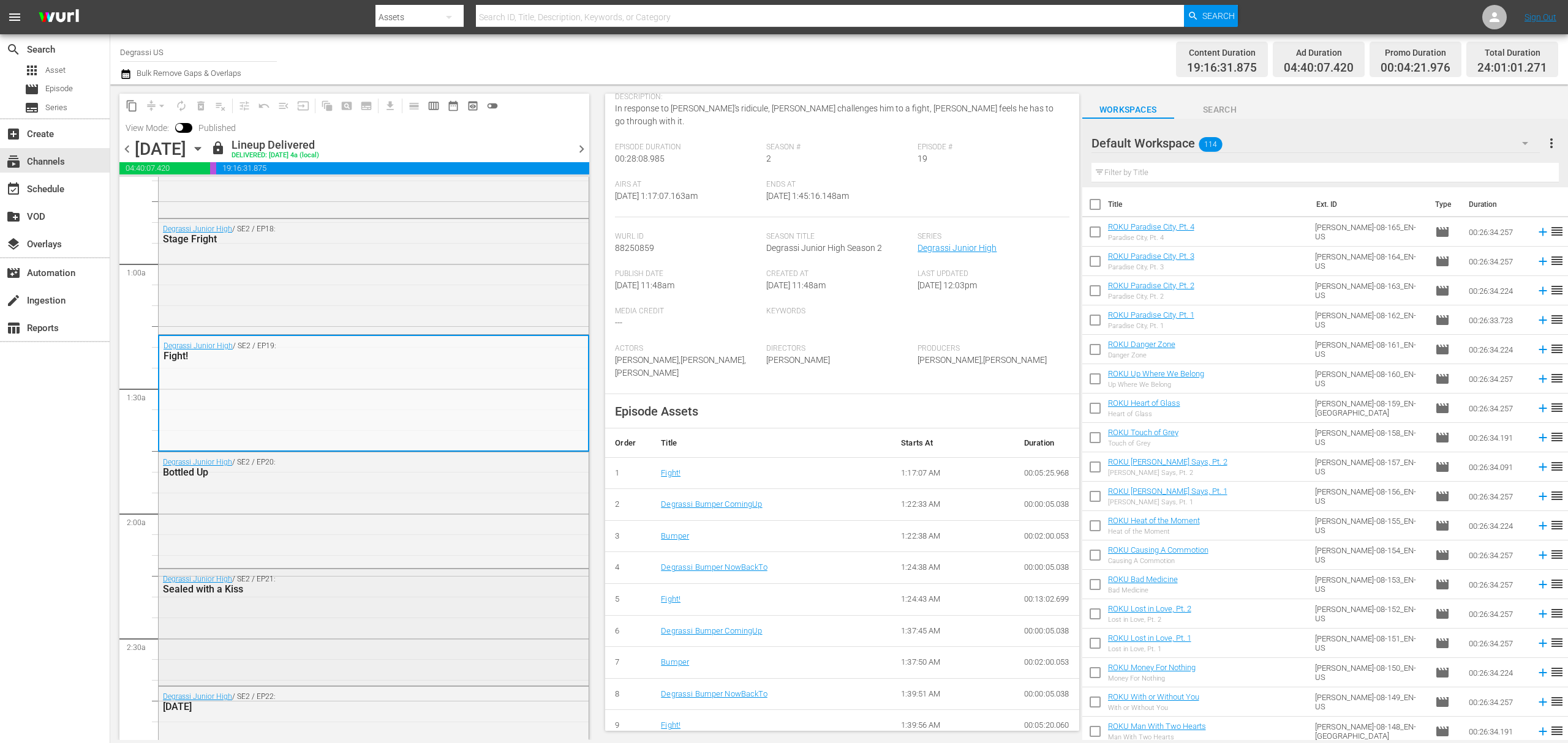
click at [522, 638] on div "Degrassi Junior High / SE2 / EP21: Sealed with a Kiss" at bounding box center [373, 626] width 430 height 113
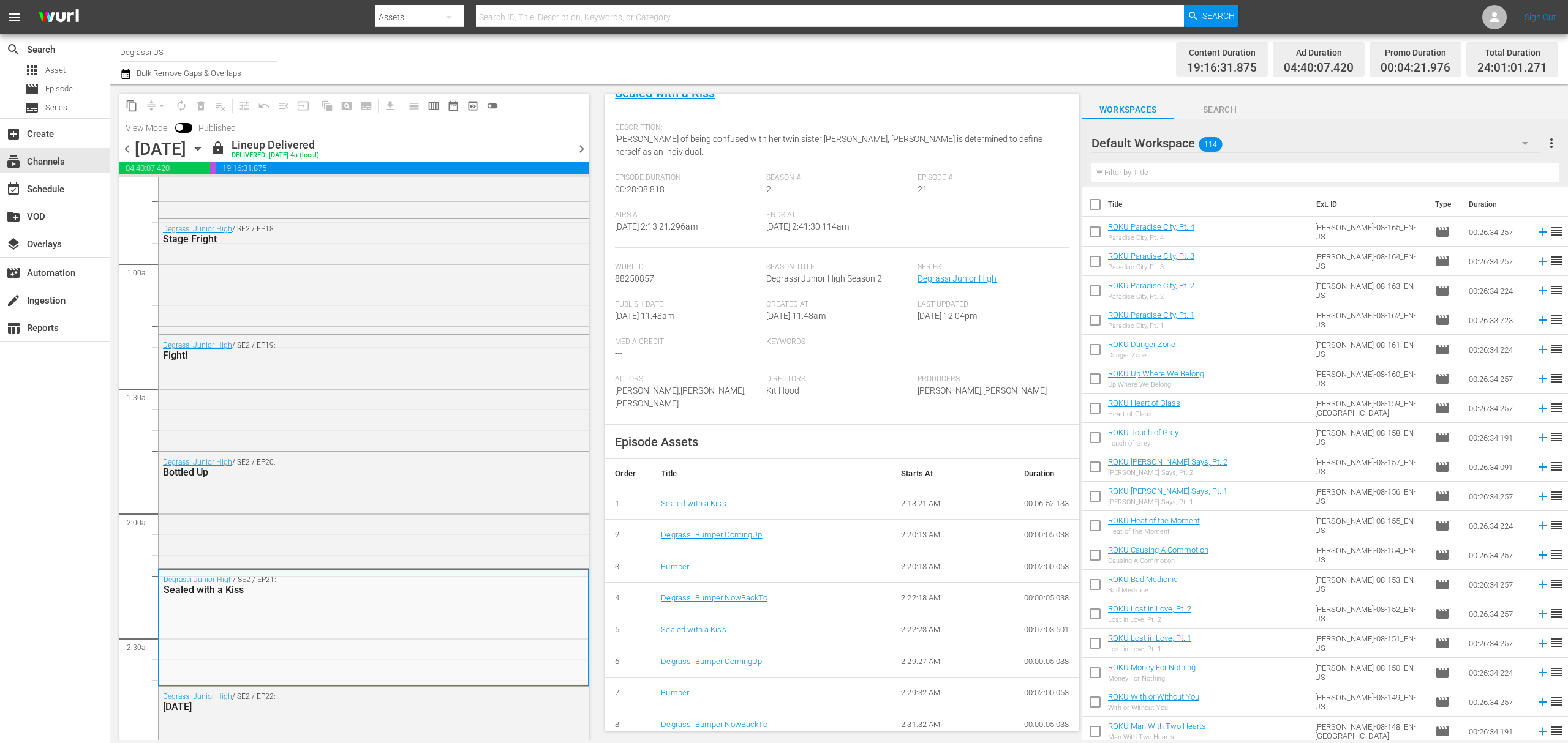
scroll to position [121, 0]
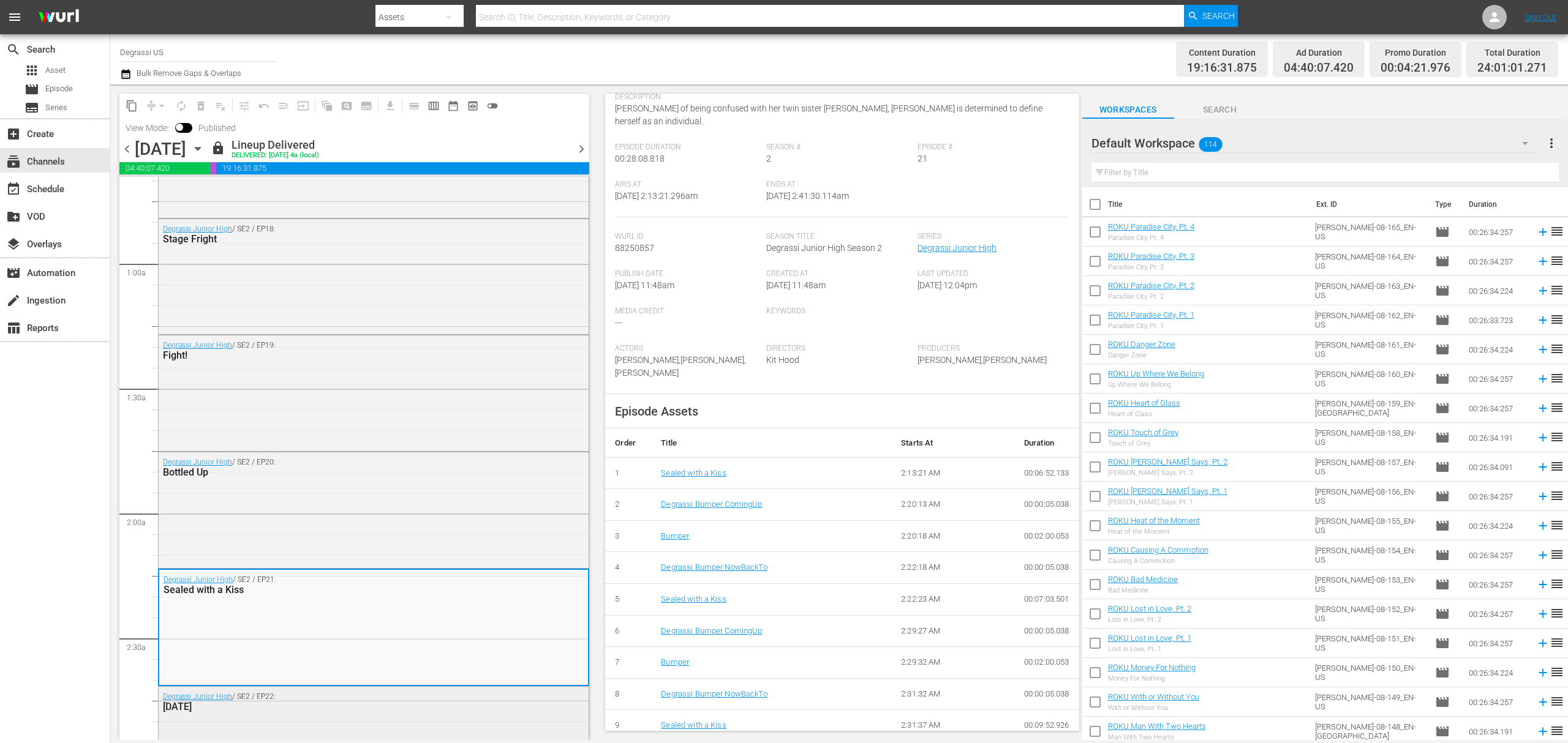
click at [512, 715] on div "Degrassi Junior High / SE2 / EP22: [DATE]" at bounding box center [373, 702] width 430 height 30
